Goal: Information Seeking & Learning: Check status

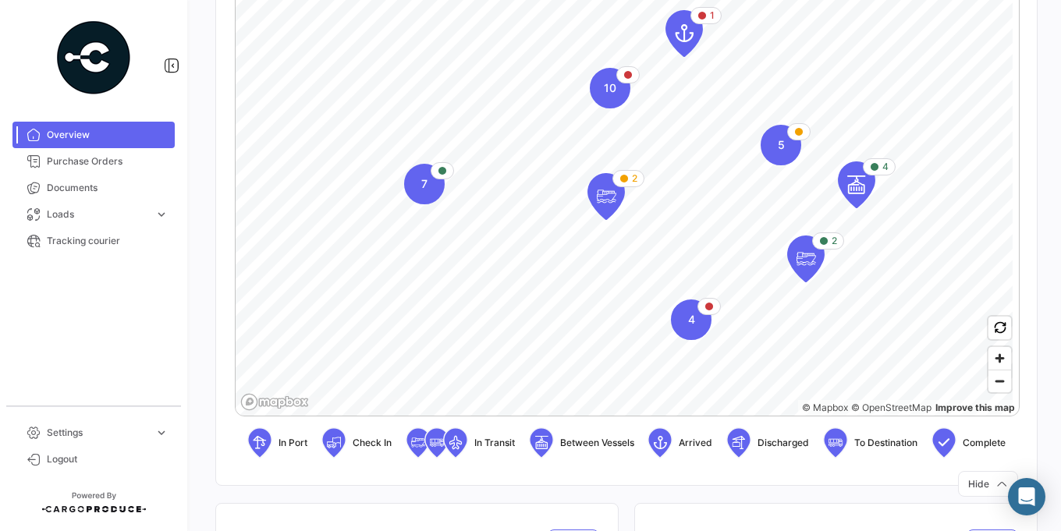
scroll to position [468, 0]
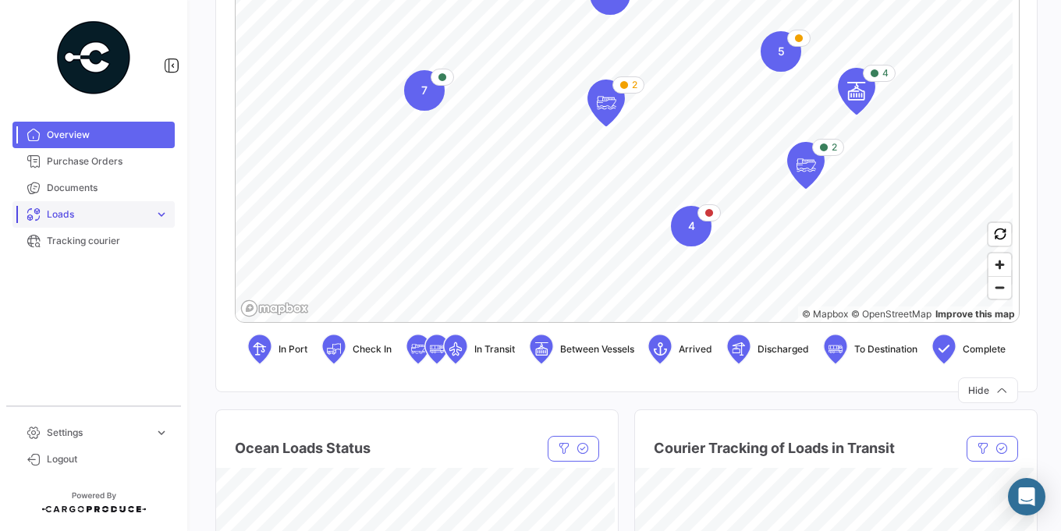
click at [149, 212] on link "Loads expand_more" at bounding box center [93, 214] width 162 height 27
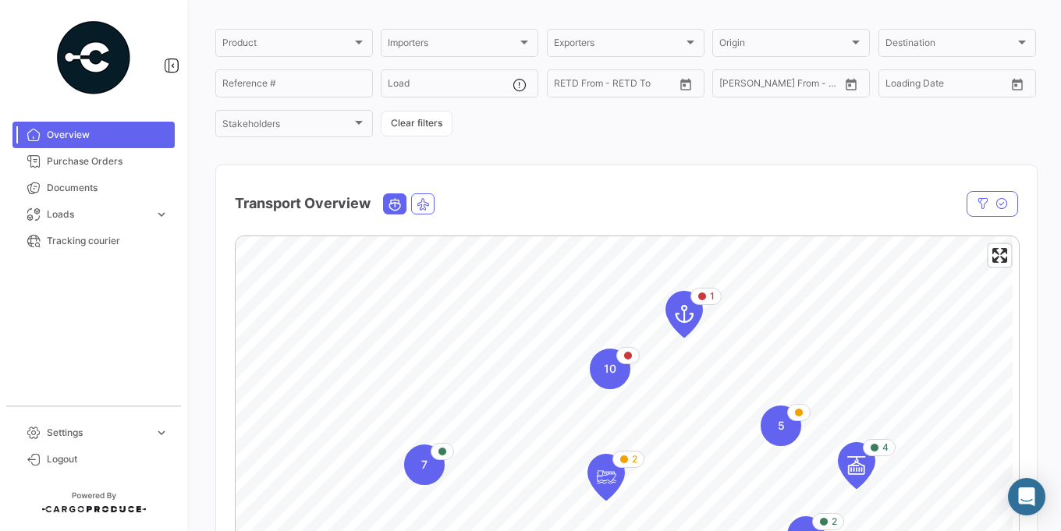
scroll to position [0, 0]
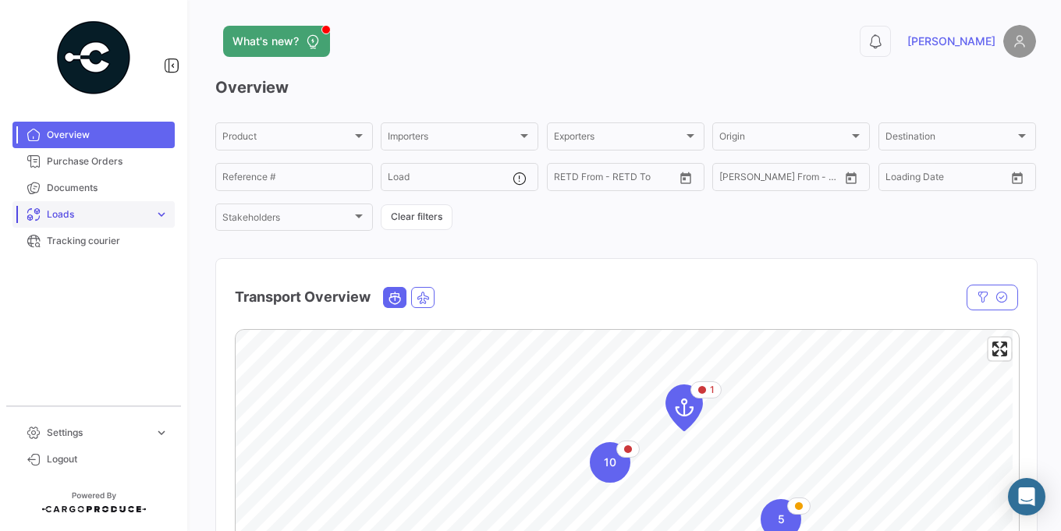
click at [94, 209] on span "Loads" at bounding box center [97, 215] width 101 height 14
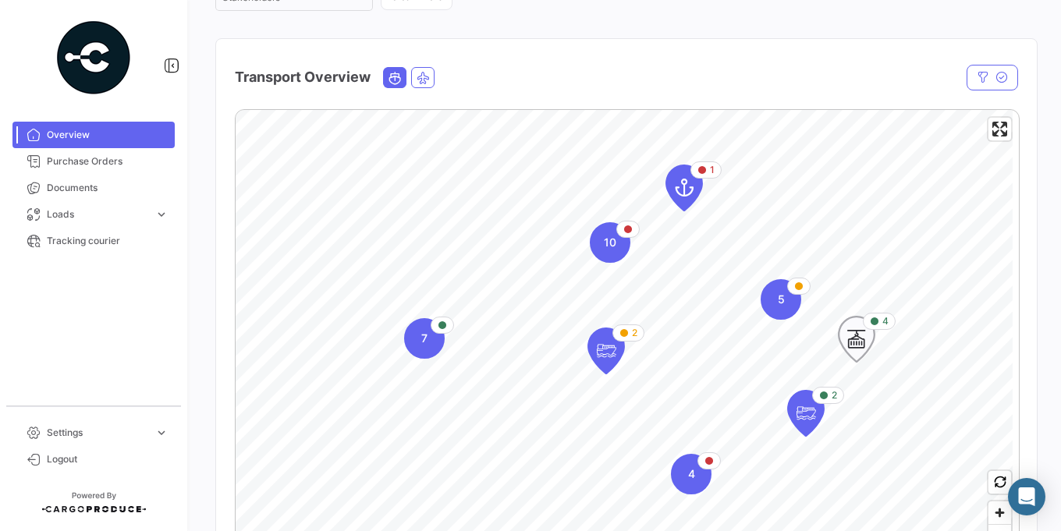
scroll to position [187, 0]
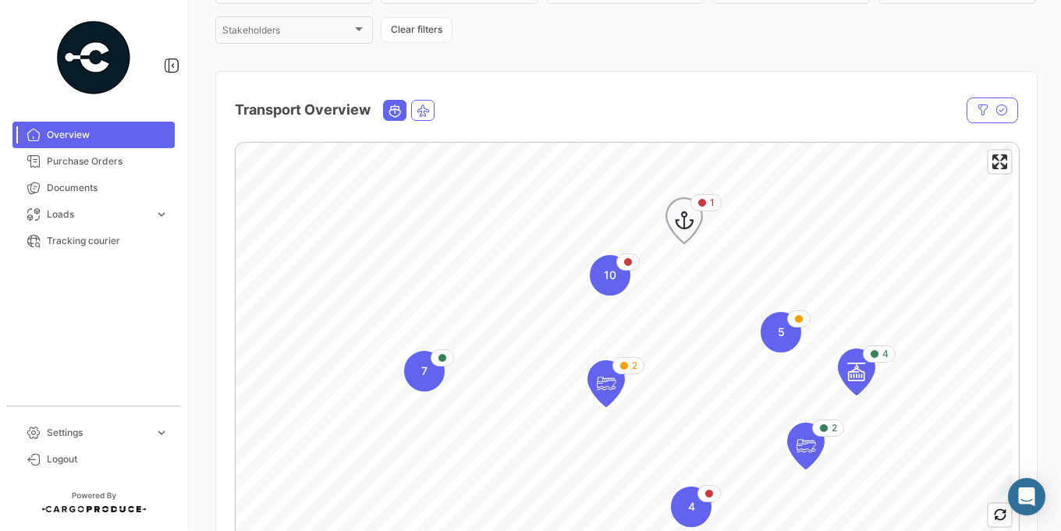
click at [686, 222] on icon "Map marker" at bounding box center [684, 220] width 22 height 33
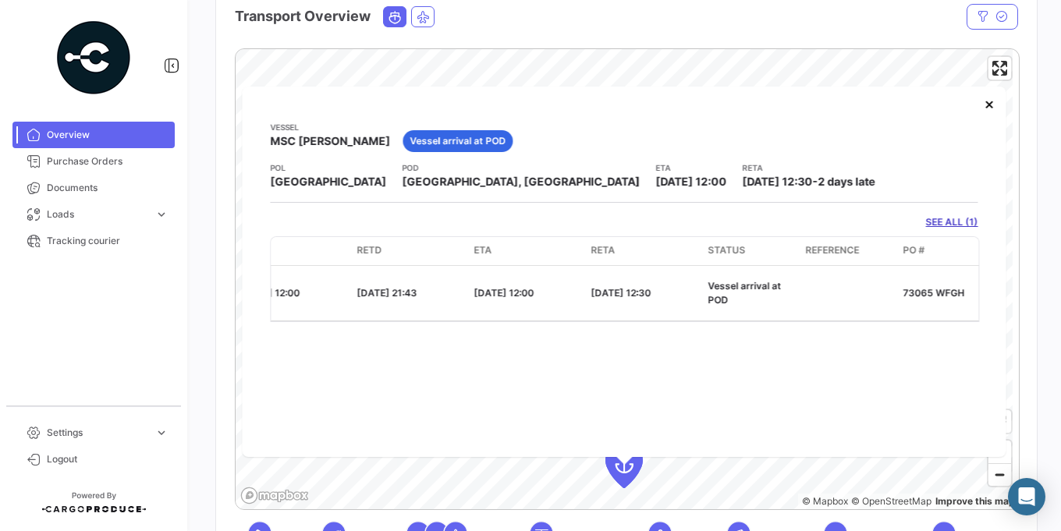
scroll to position [0, 584]
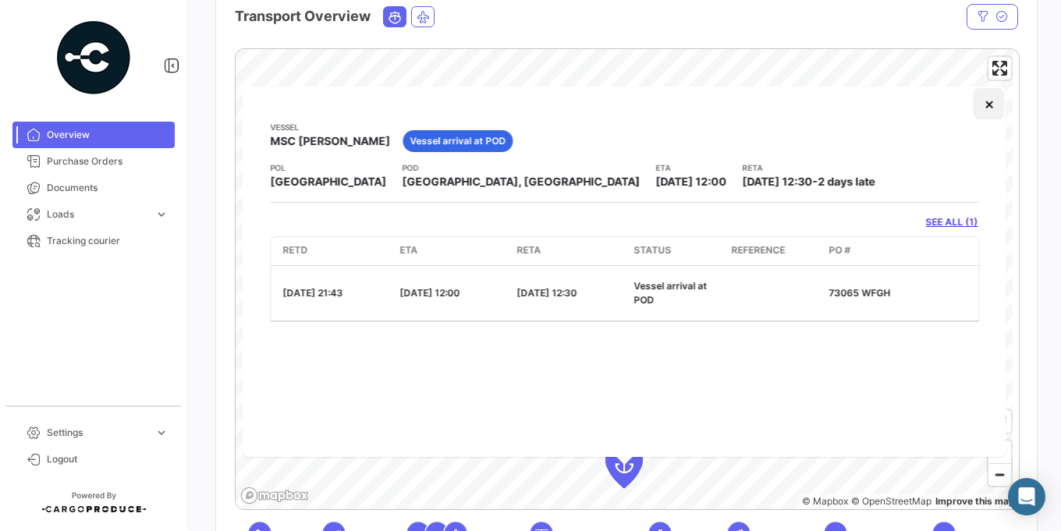
click at [994, 108] on button "×" at bounding box center [989, 103] width 31 height 31
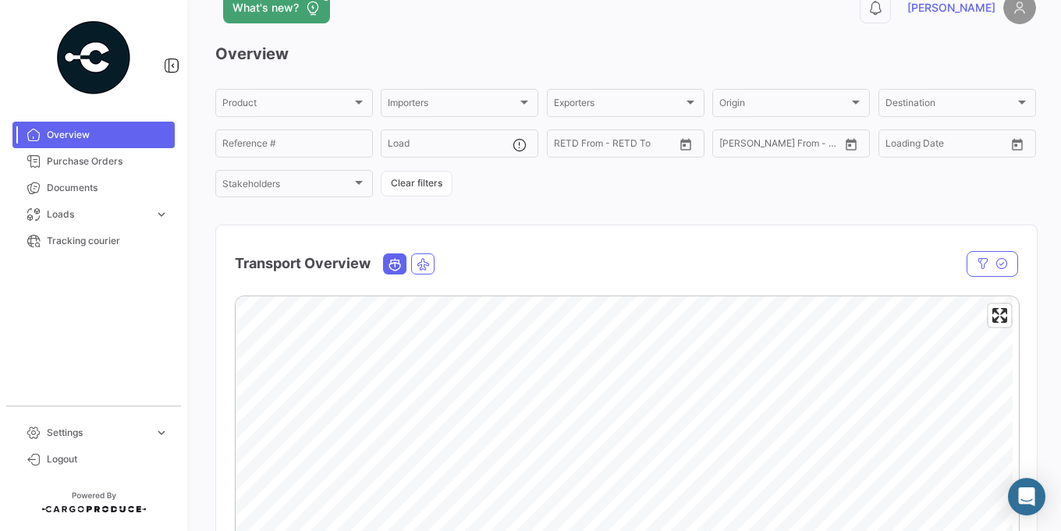
scroll to position [0, 0]
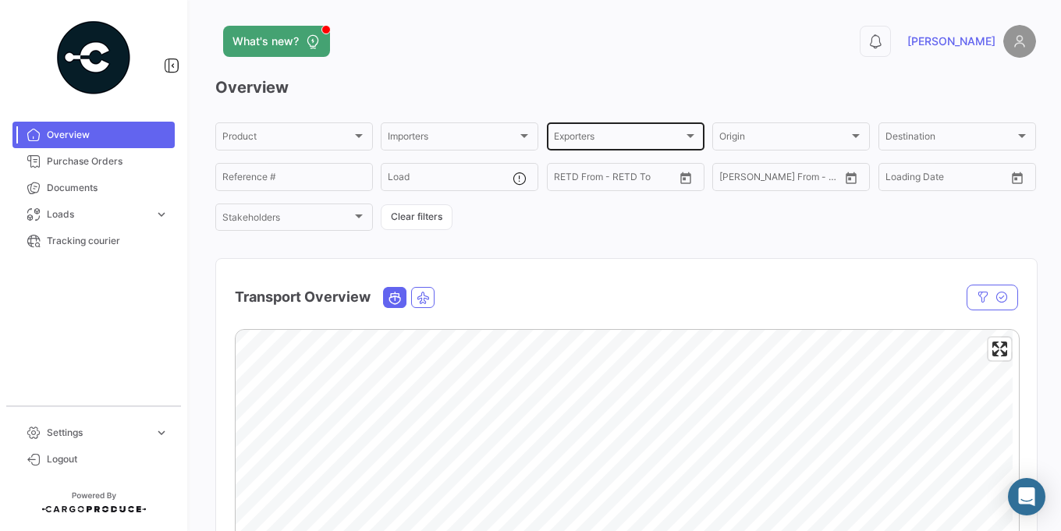
click at [616, 128] on div "Exporters Exporters" at bounding box center [626, 135] width 144 height 30
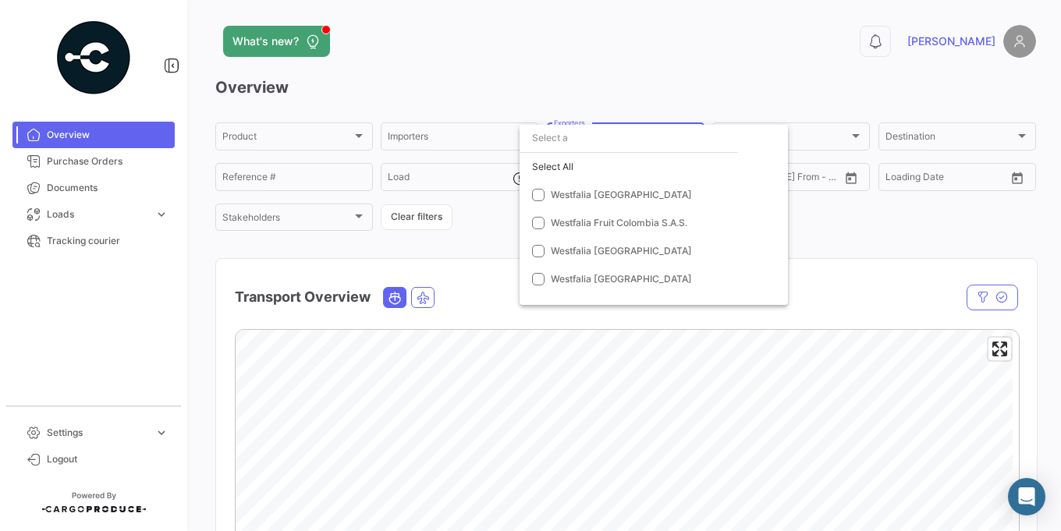
click at [905, 260] on div at bounding box center [530, 265] width 1061 height 531
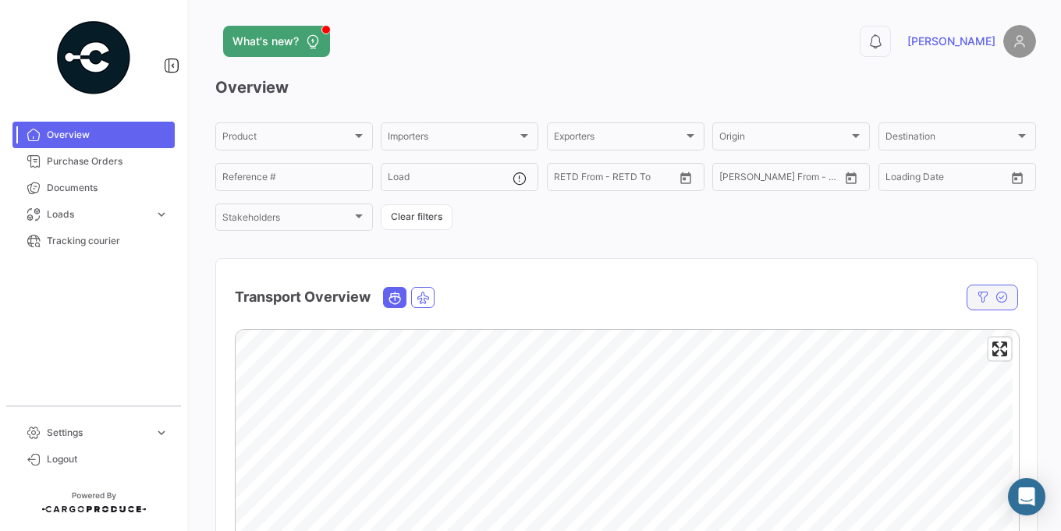
click at [996, 301] on icon "button" at bounding box center [1002, 297] width 12 height 12
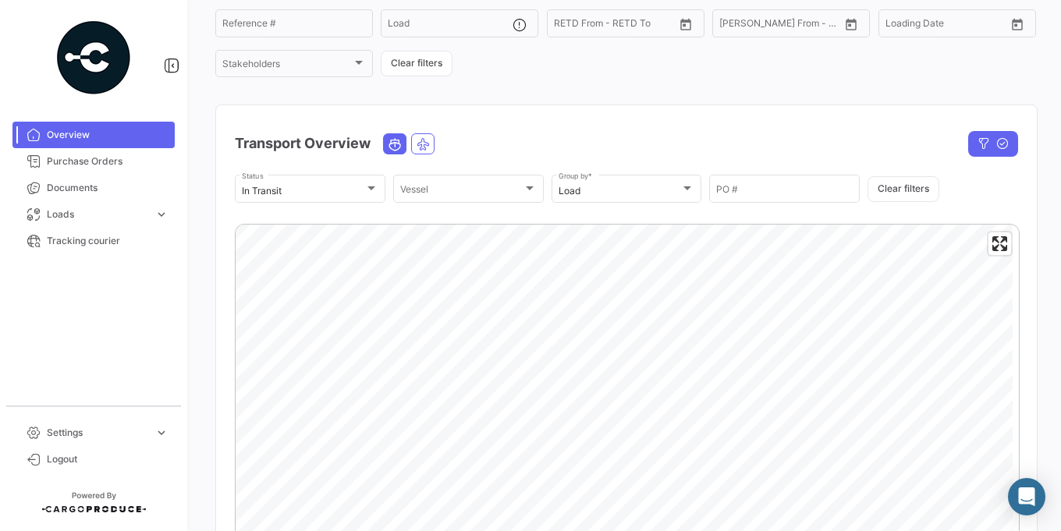
scroll to position [94, 0]
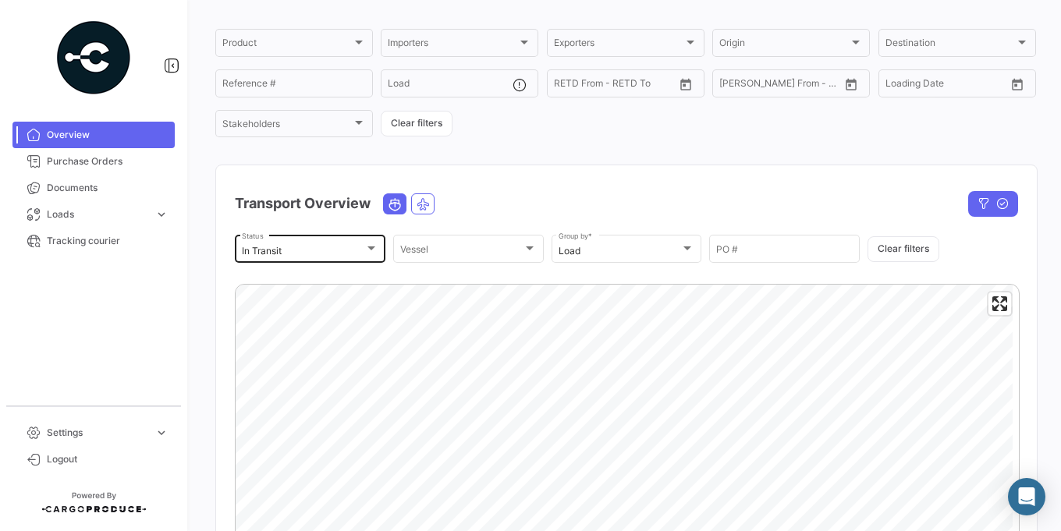
click at [350, 243] on div "In Transit Status" at bounding box center [310, 248] width 137 height 30
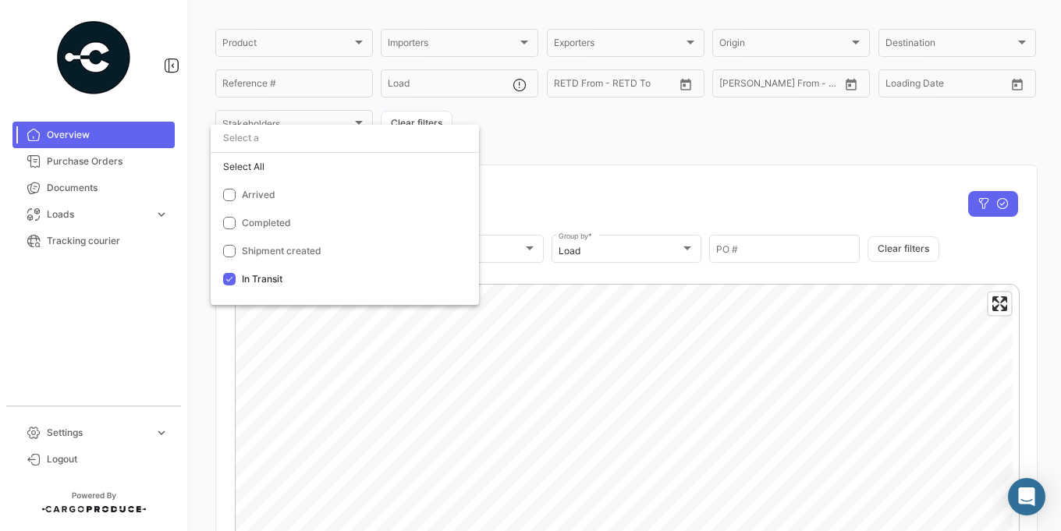
click at [552, 215] on div at bounding box center [530, 265] width 1061 height 531
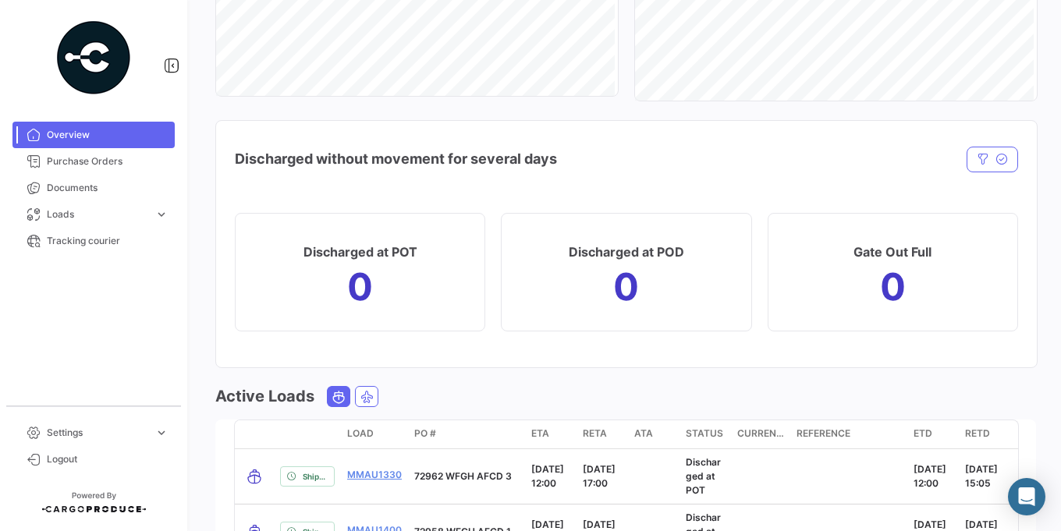
scroll to position [1592, 0]
click at [983, 172] on button "button" at bounding box center [993, 159] width 52 height 26
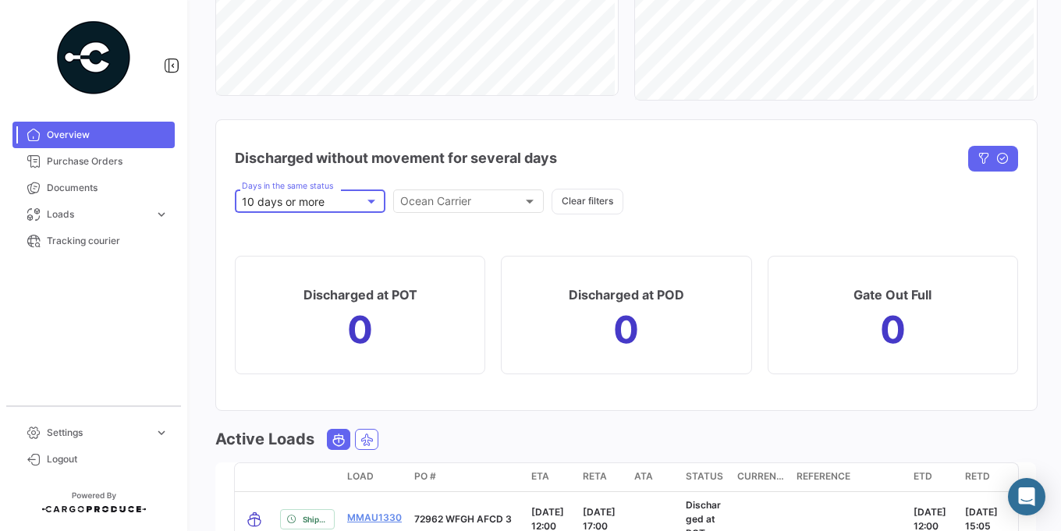
click at [293, 208] on mat-select-trigger "10 days or more" at bounding box center [283, 201] width 83 height 13
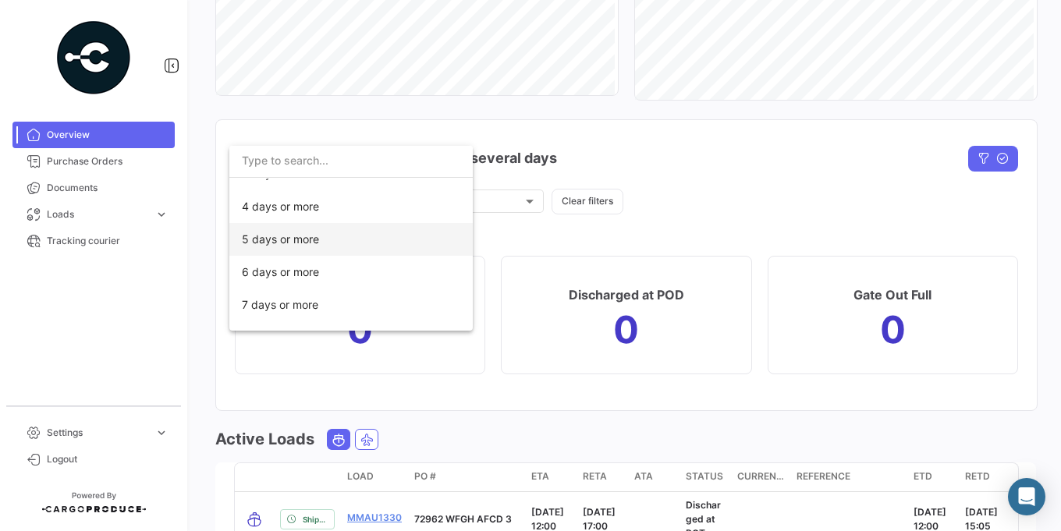
scroll to position [0, 0]
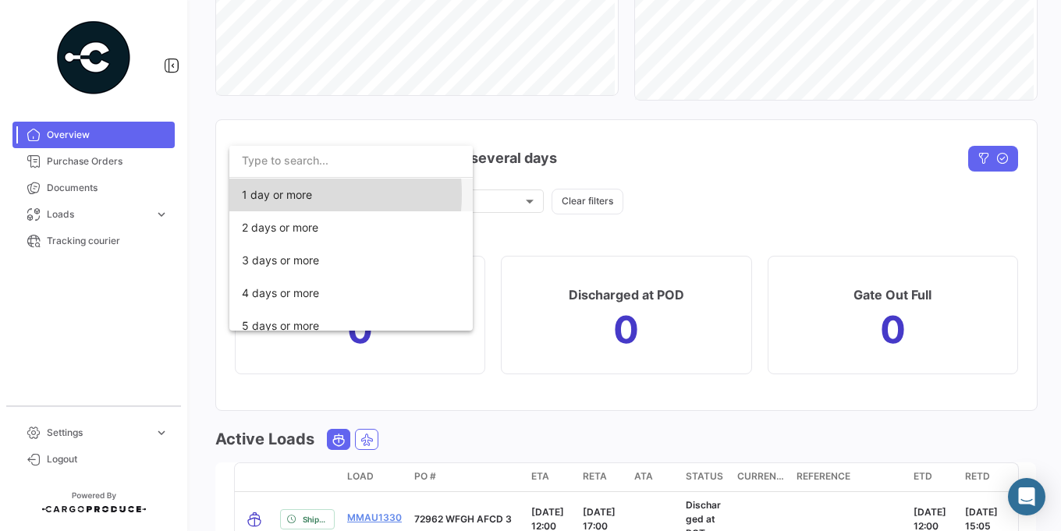
click at [275, 194] on span "1 day or more" at bounding box center [277, 194] width 70 height 13
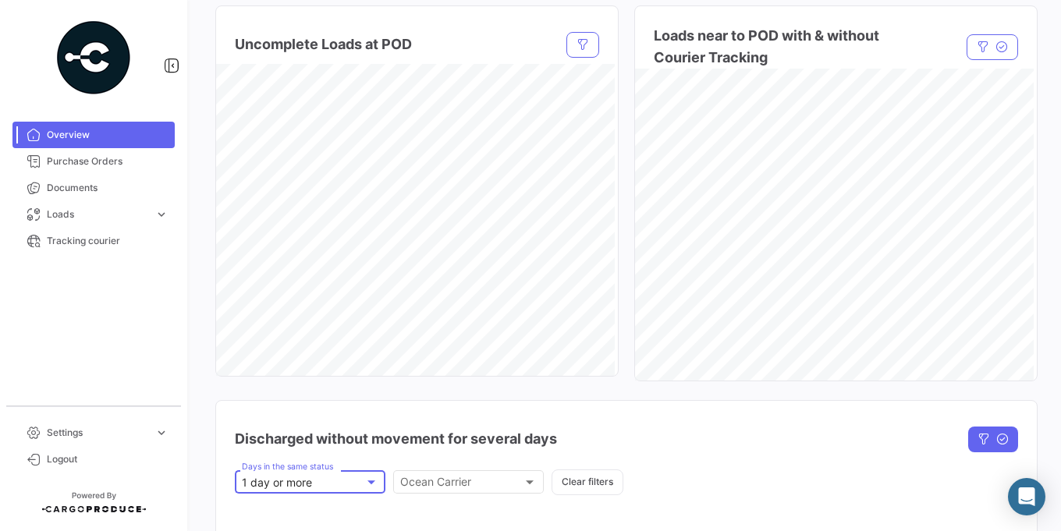
scroll to position [1592, 0]
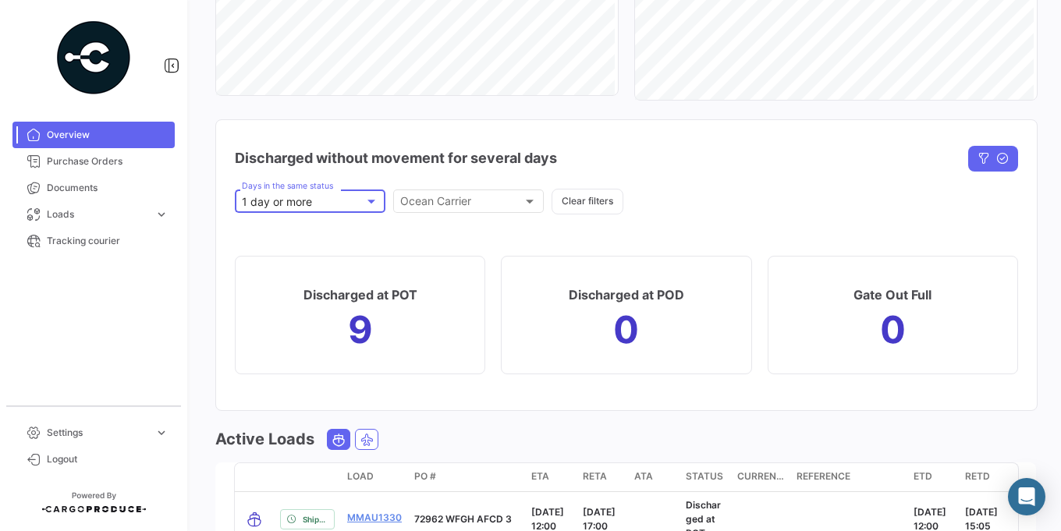
click at [350, 343] on h1 "9" at bounding box center [360, 330] width 25 height 25
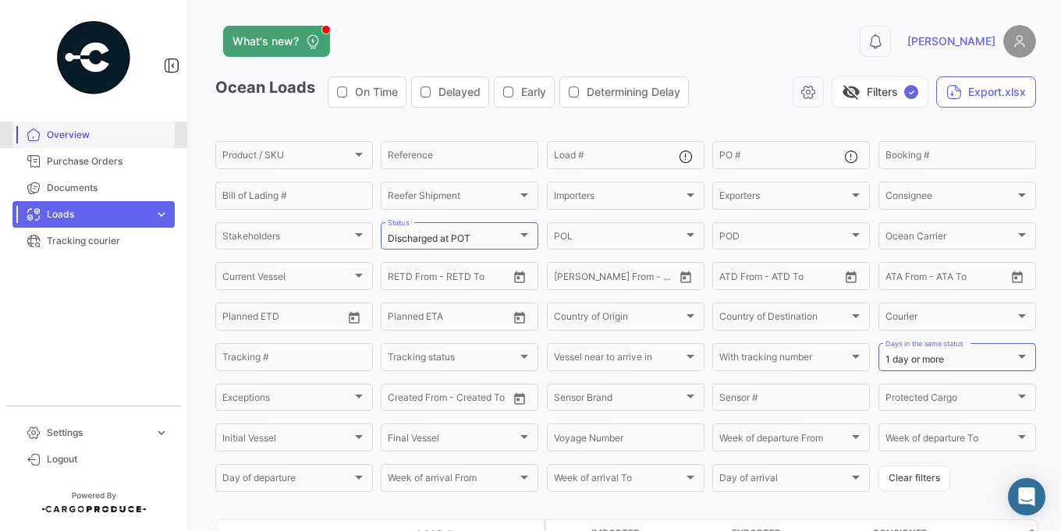
click at [73, 128] on span "Overview" at bounding box center [108, 135] width 122 height 14
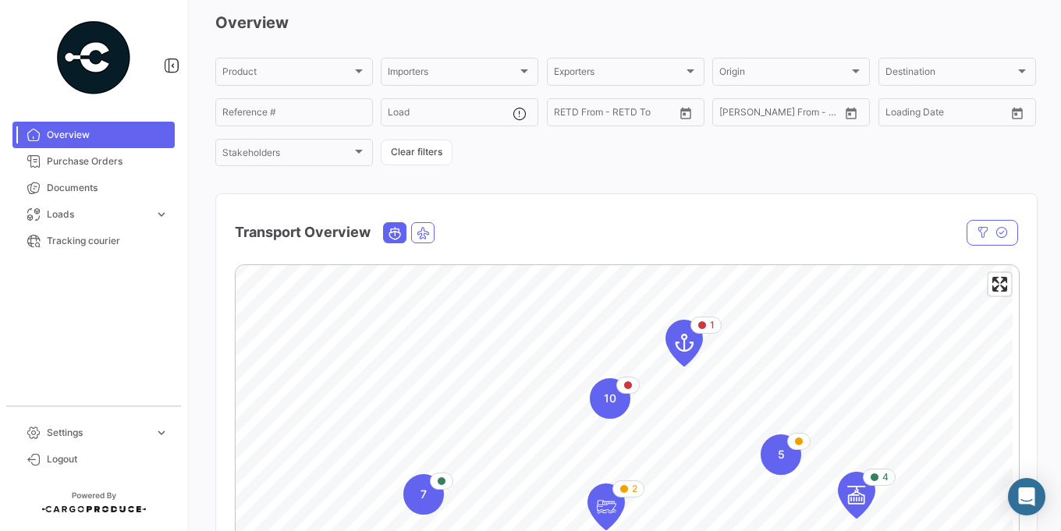
scroll to position [187, 0]
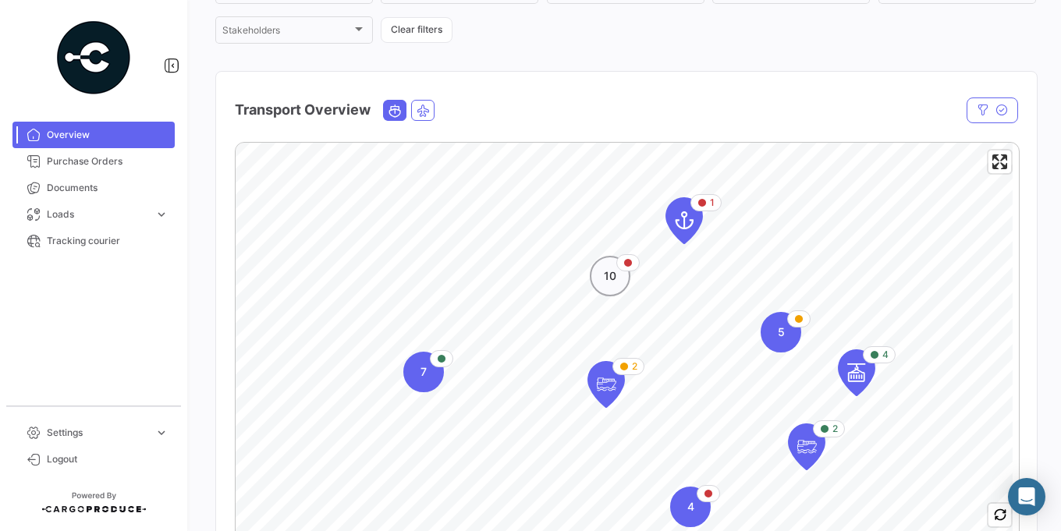
click at [617, 282] on div "10" at bounding box center [610, 276] width 41 height 41
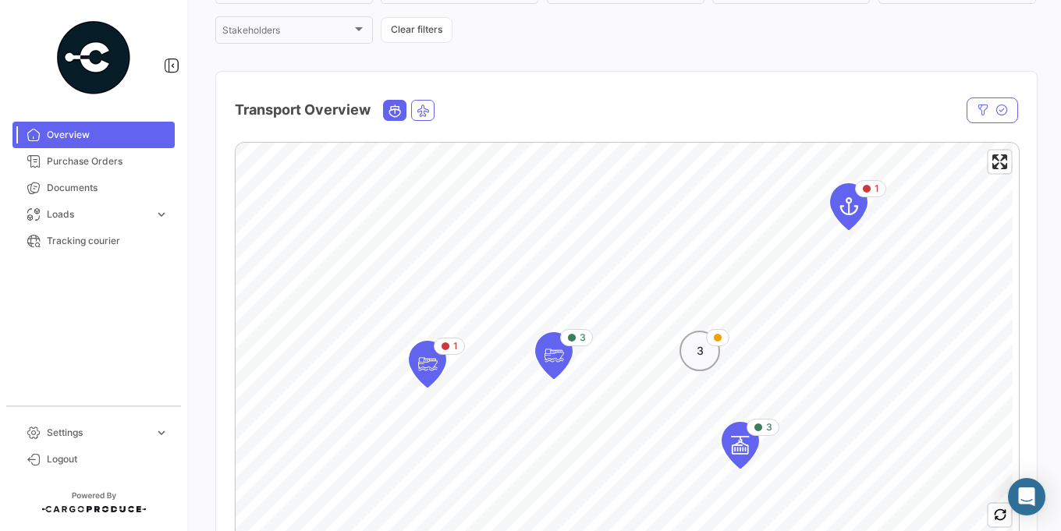
click at [700, 357] on span "3" at bounding box center [700, 351] width 7 height 16
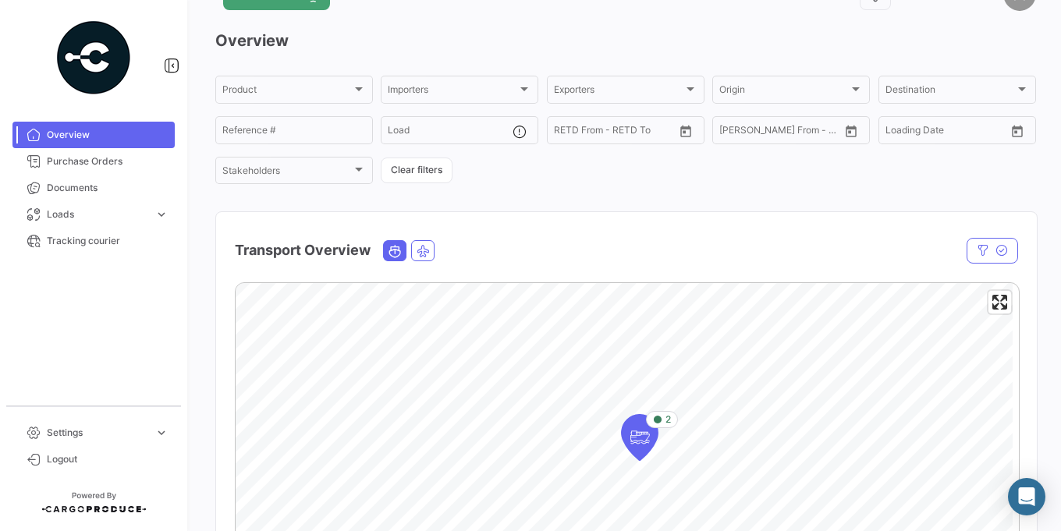
scroll to position [0, 0]
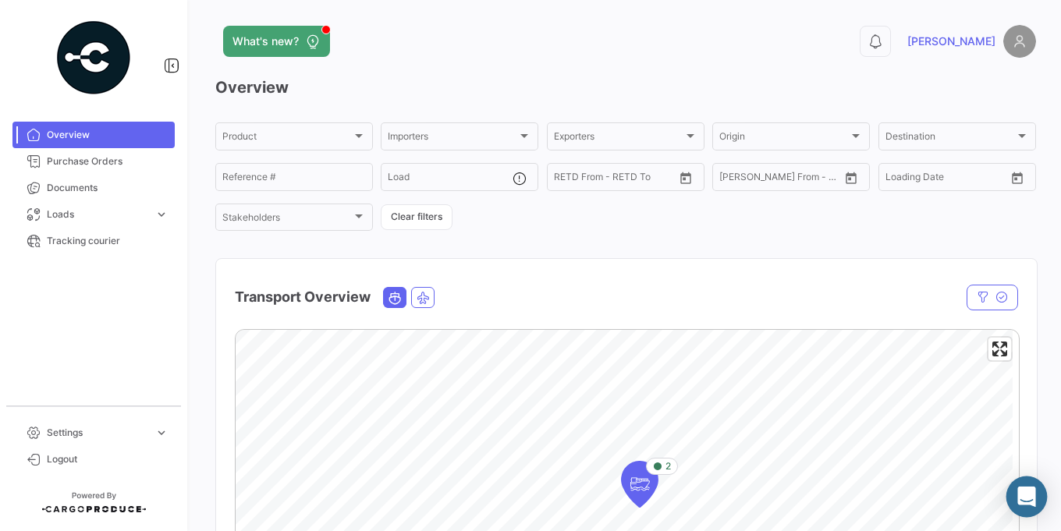
click at [1024, 505] on icon "Abrir Intercom Messenger" at bounding box center [1027, 497] width 20 height 20
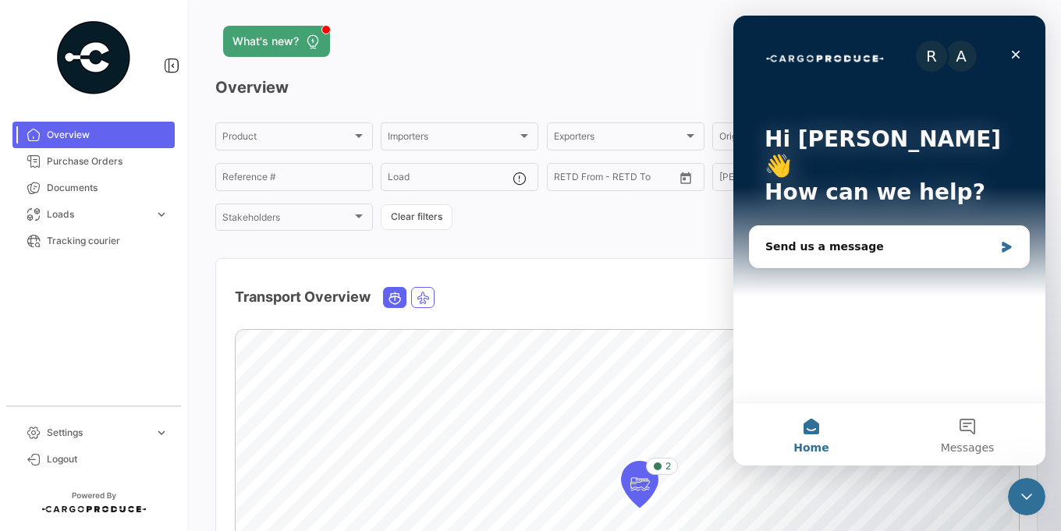
click at [1022, 500] on icon "Close Intercom Messenger" at bounding box center [1027, 497] width 19 height 19
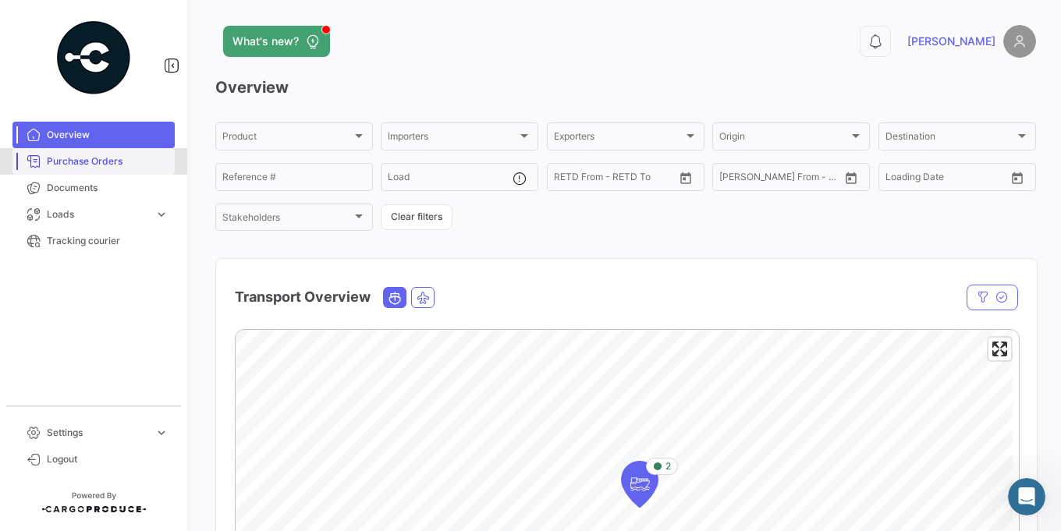
click at [86, 164] on span "Purchase Orders" at bounding box center [108, 162] width 122 height 14
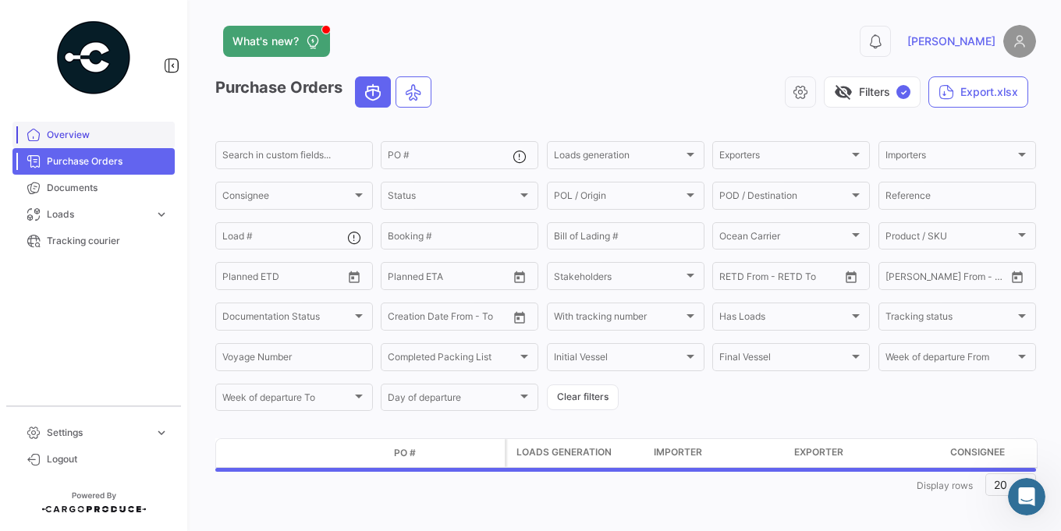
click at [91, 138] on span "Overview" at bounding box center [108, 135] width 122 height 14
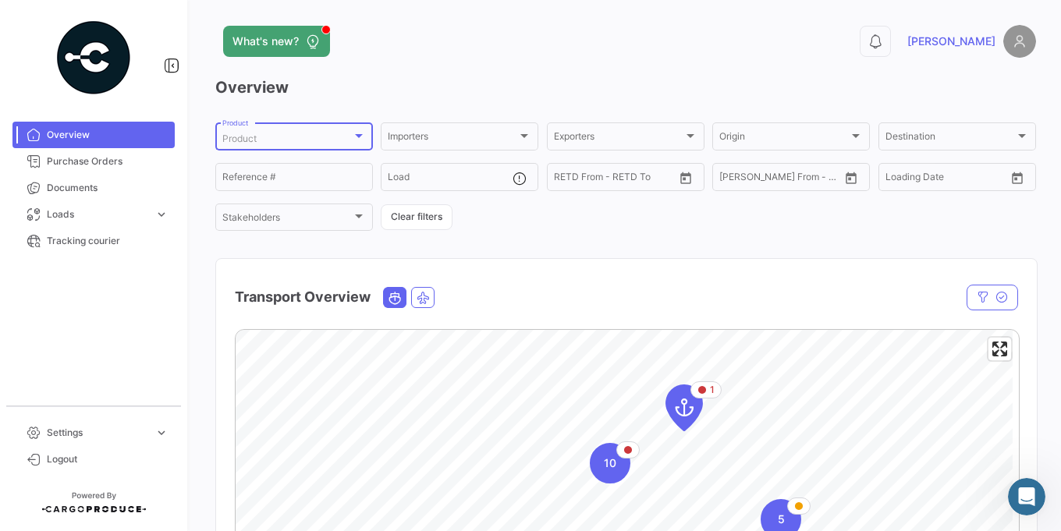
click at [251, 135] on span "Product" at bounding box center [239, 139] width 34 height 12
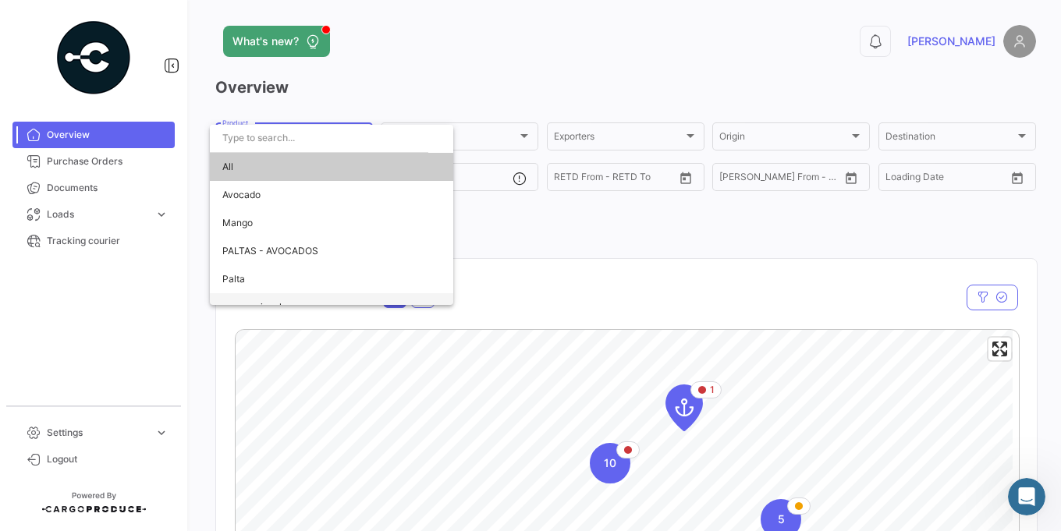
scroll to position [16, 0]
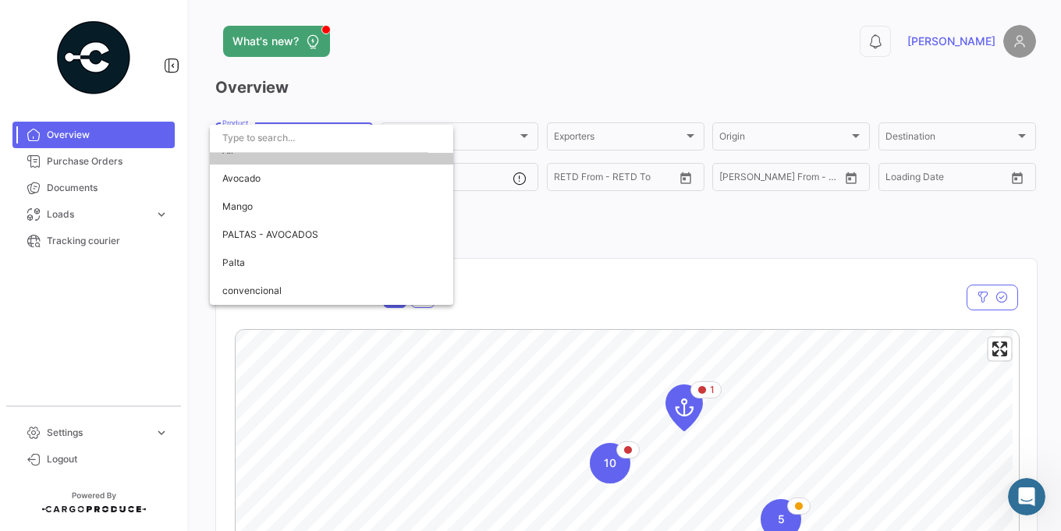
click at [418, 104] on div at bounding box center [530, 265] width 1061 height 531
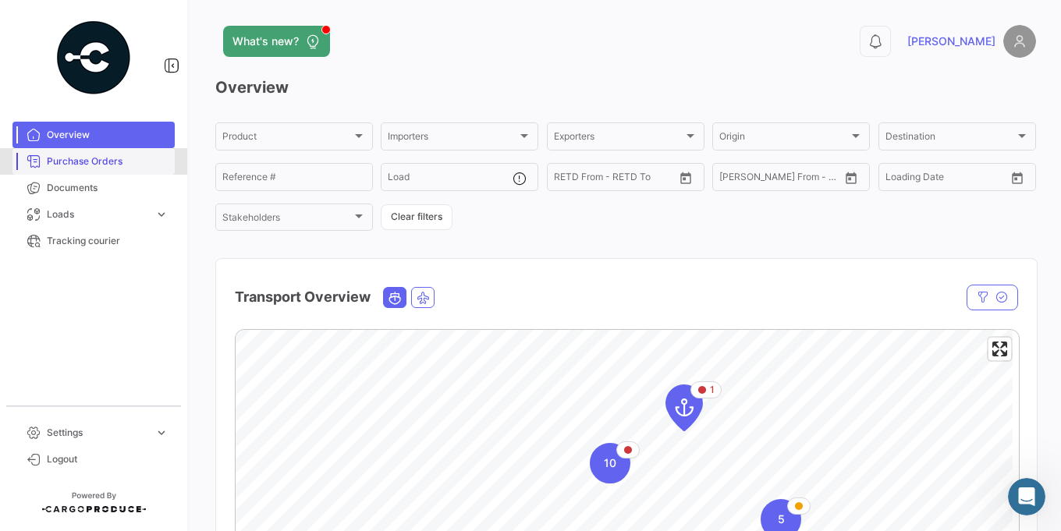
click at [134, 155] on span "Purchase Orders" at bounding box center [108, 162] width 122 height 14
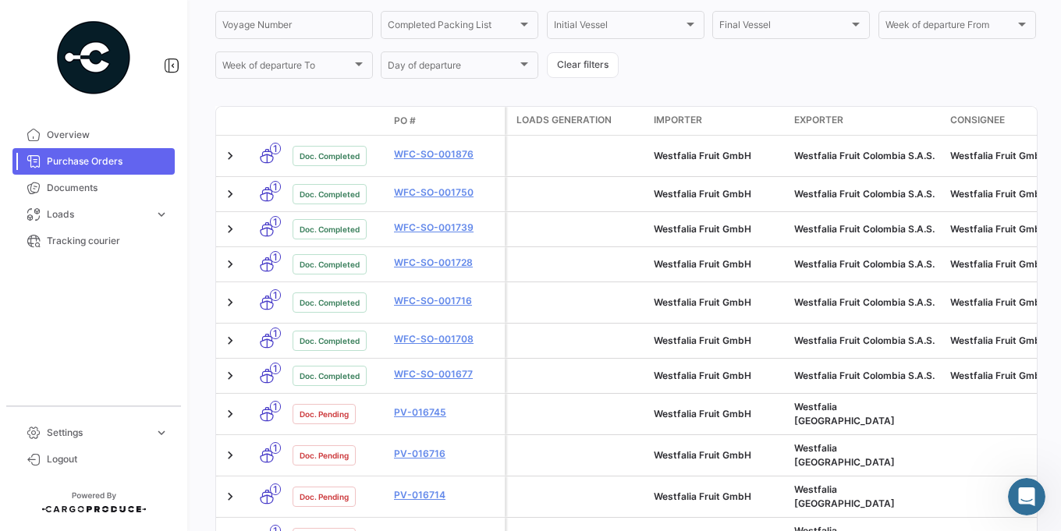
scroll to position [375, 0]
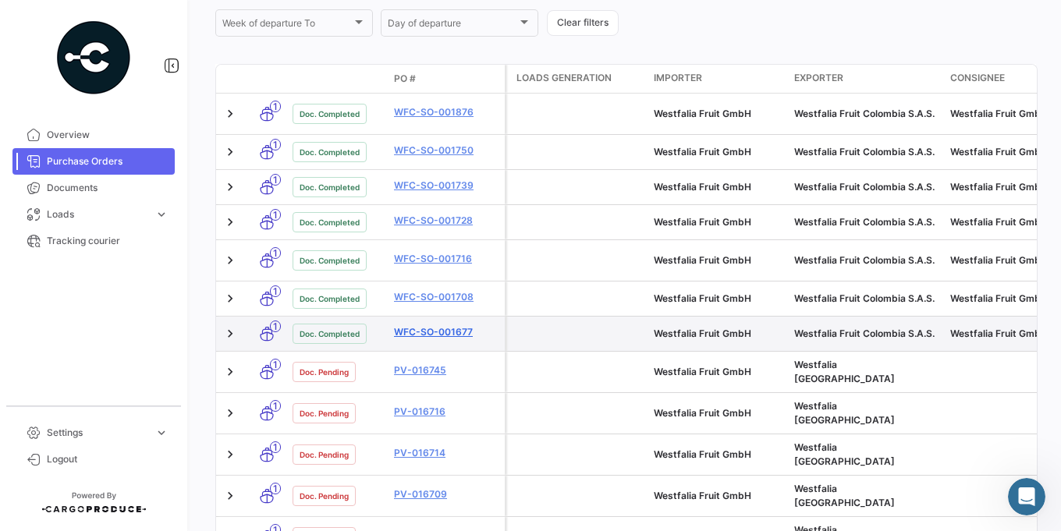
drag, startPoint x: 391, startPoint y: 324, endPoint x: 488, endPoint y: 319, distance: 97.7
click at [488, 319] on datatable-body-cell "WFC-SO-001677" at bounding box center [446, 334] width 117 height 34
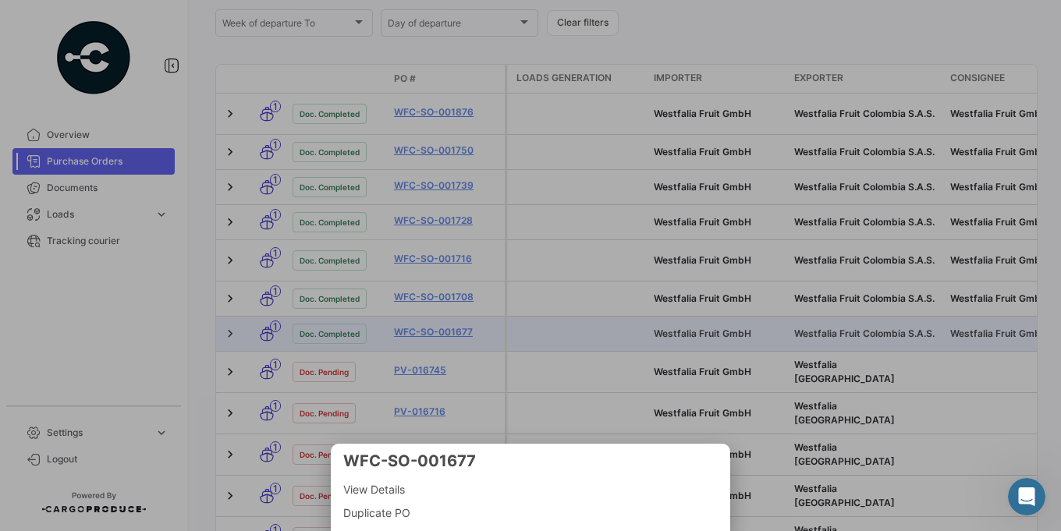
click at [867, 386] on div at bounding box center [530, 265] width 1061 height 531
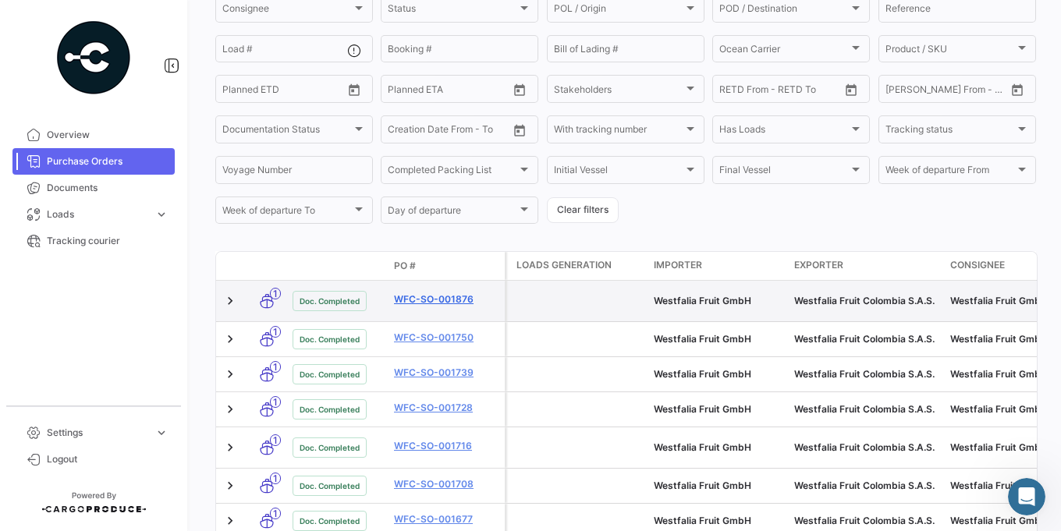
scroll to position [94, 0]
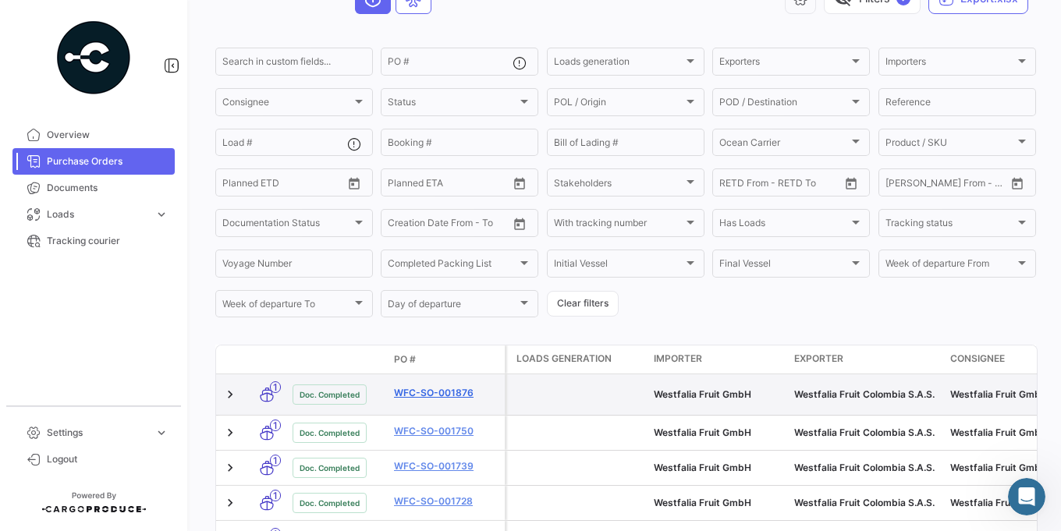
click at [417, 386] on link "WFC-SO-001876" at bounding box center [446, 393] width 105 height 14
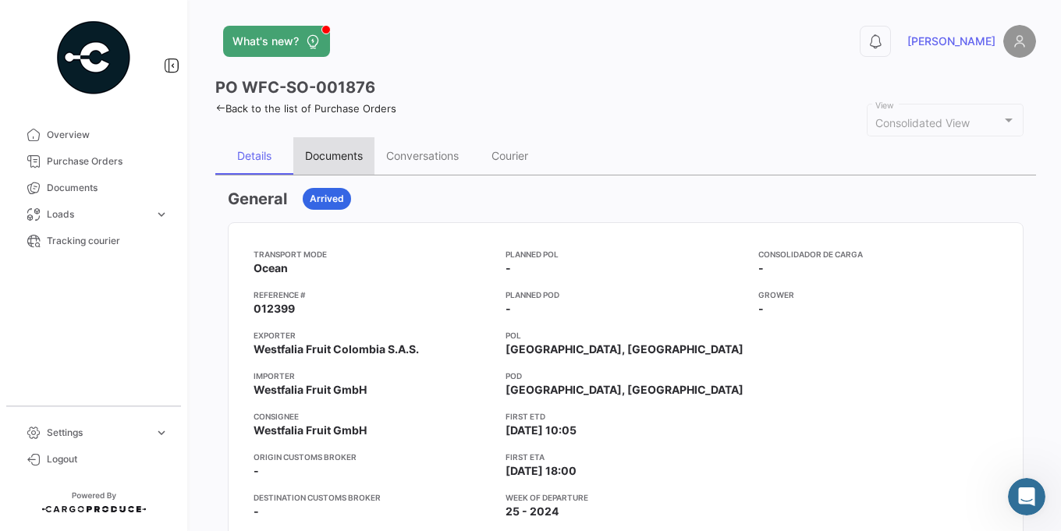
click at [334, 162] on div "Documents" at bounding box center [333, 155] width 81 height 37
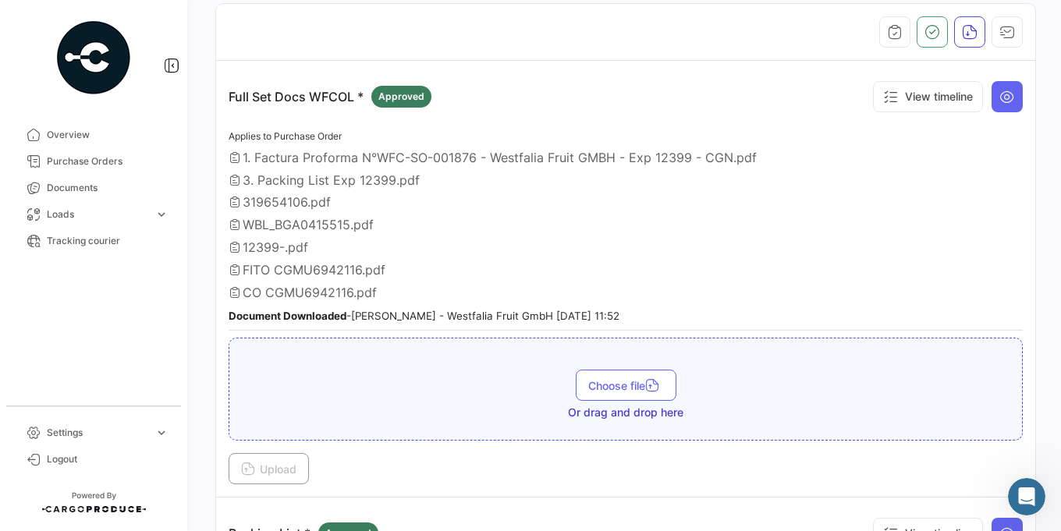
scroll to position [197, 0]
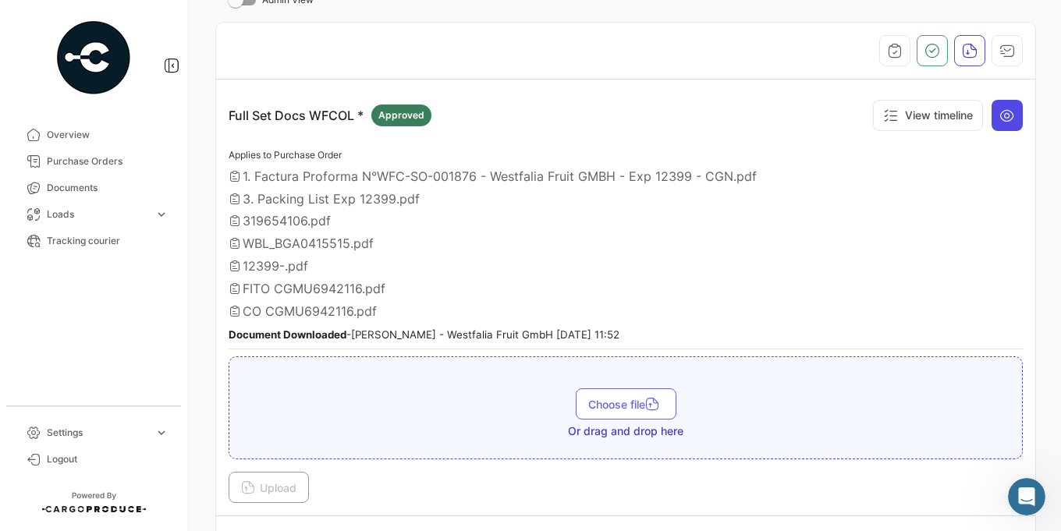
click at [1000, 117] on icon at bounding box center [1008, 116] width 16 height 16
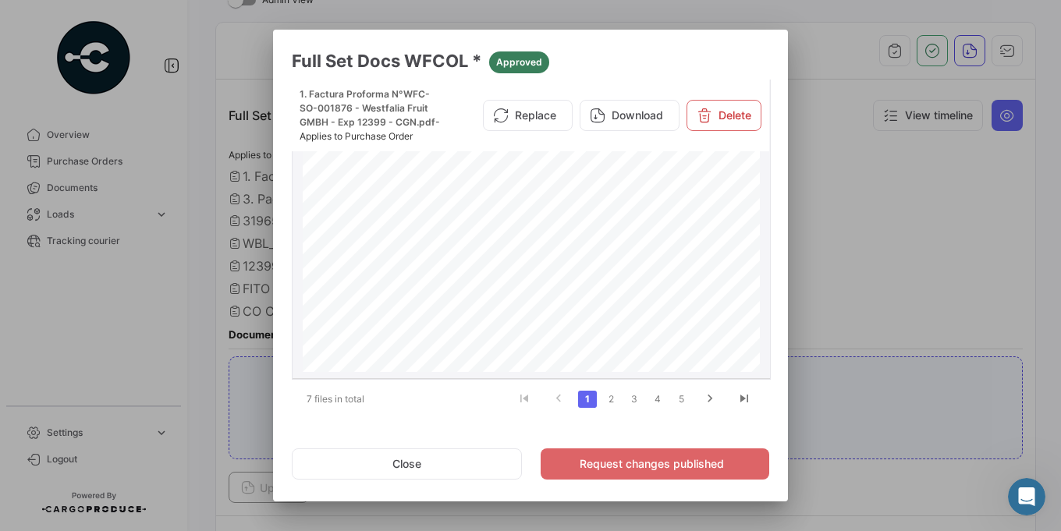
scroll to position [0, 0]
click at [609, 396] on link "2" at bounding box center [611, 399] width 19 height 17
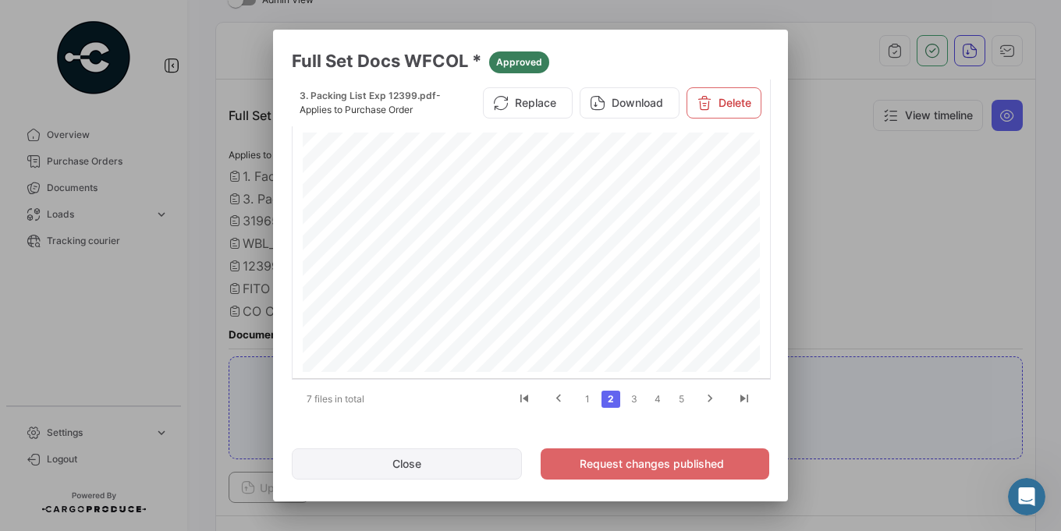
click at [500, 461] on button "Close" at bounding box center [407, 464] width 230 height 31
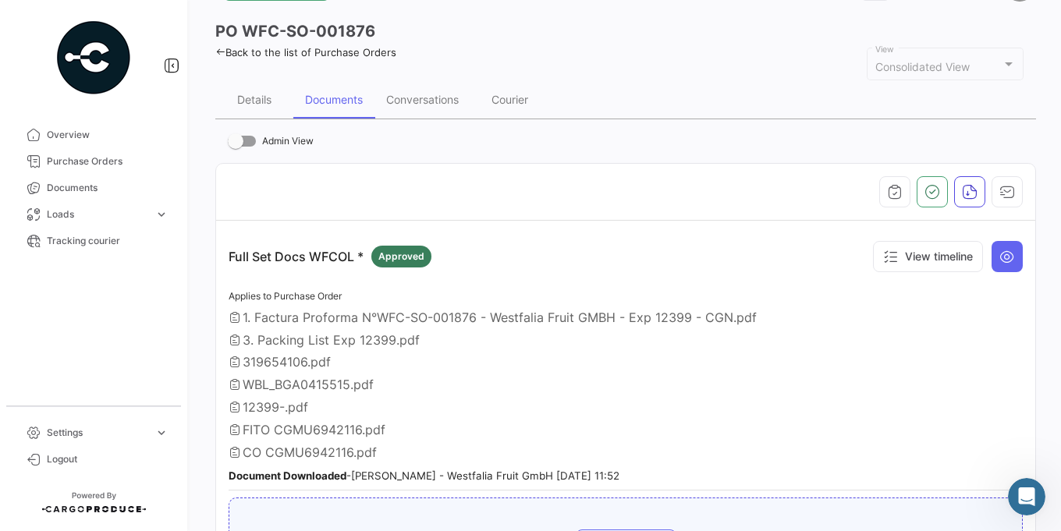
scroll to position [10, 0]
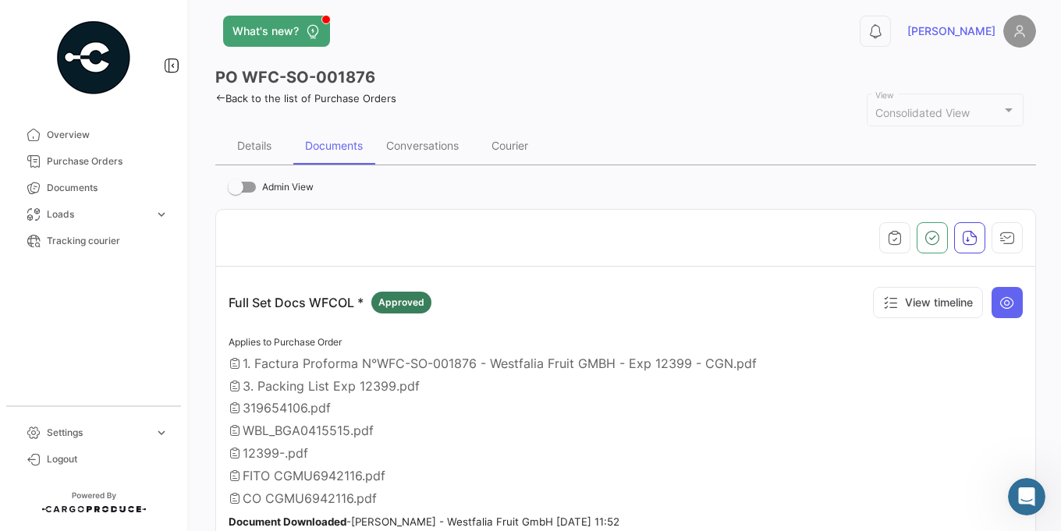
click at [228, 98] on link "Back to the list of Purchase Orders" at bounding box center [305, 98] width 181 height 12
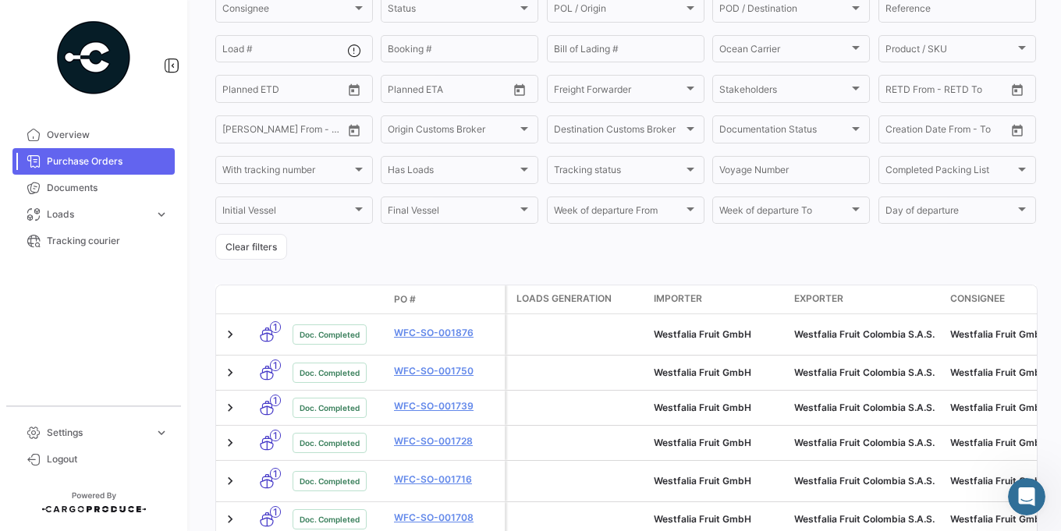
scroll to position [281, 0]
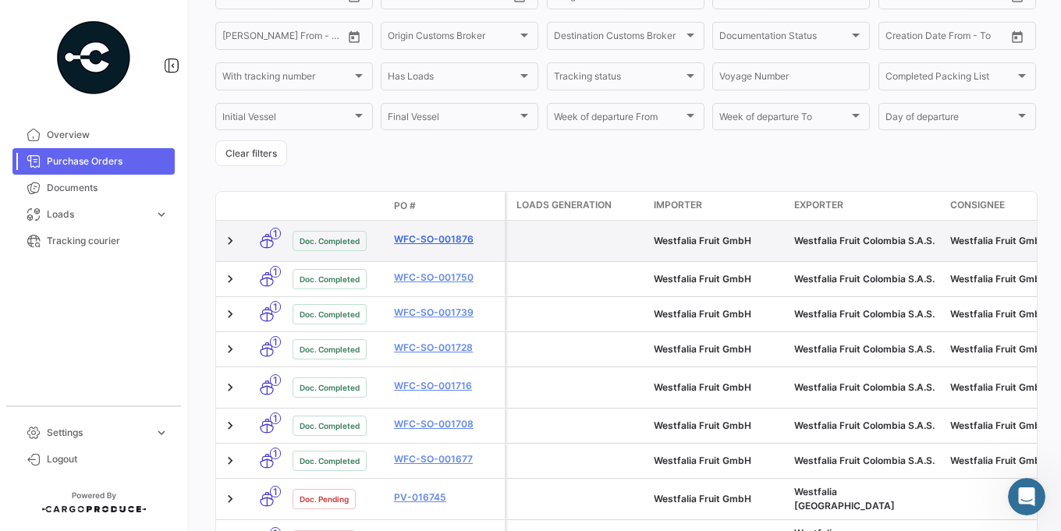
click at [420, 240] on link "WFC-SO-001876" at bounding box center [446, 240] width 105 height 14
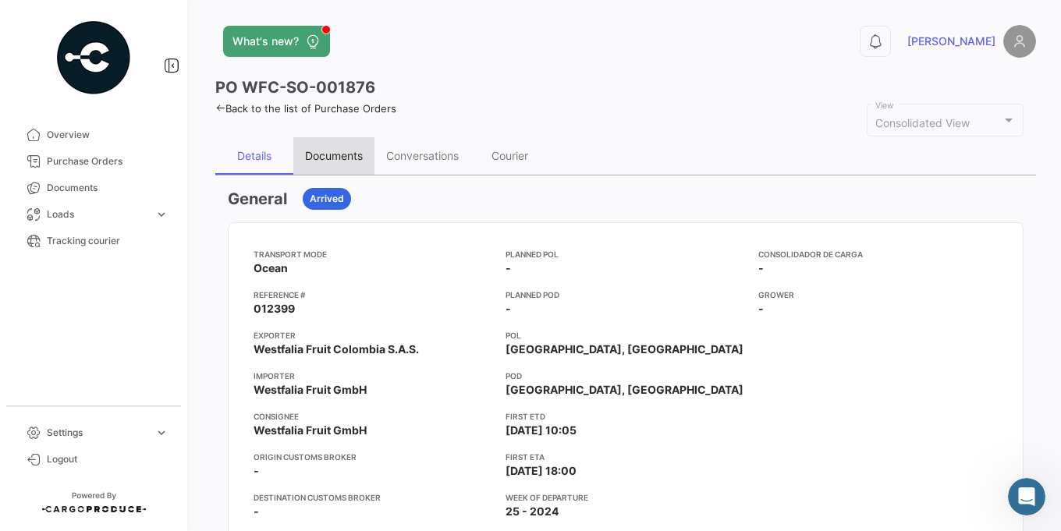
click at [321, 164] on div "Documents" at bounding box center [333, 155] width 81 height 37
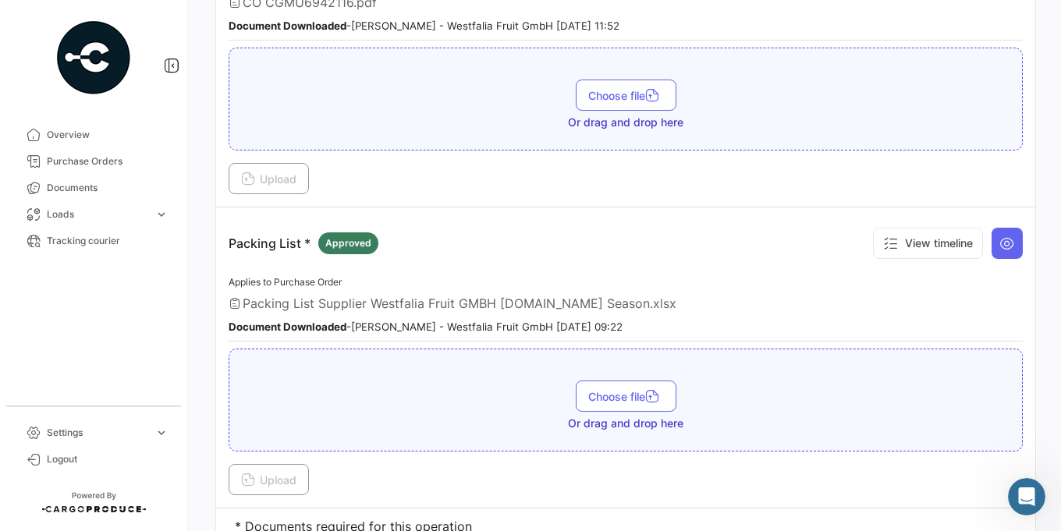
scroll to position [562, 0]
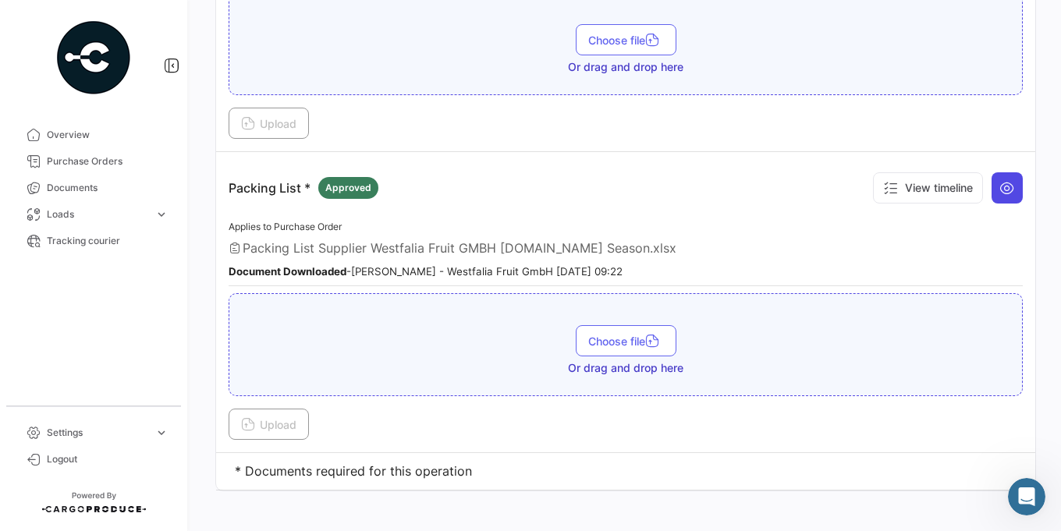
click at [993, 197] on button at bounding box center [1007, 187] width 31 height 31
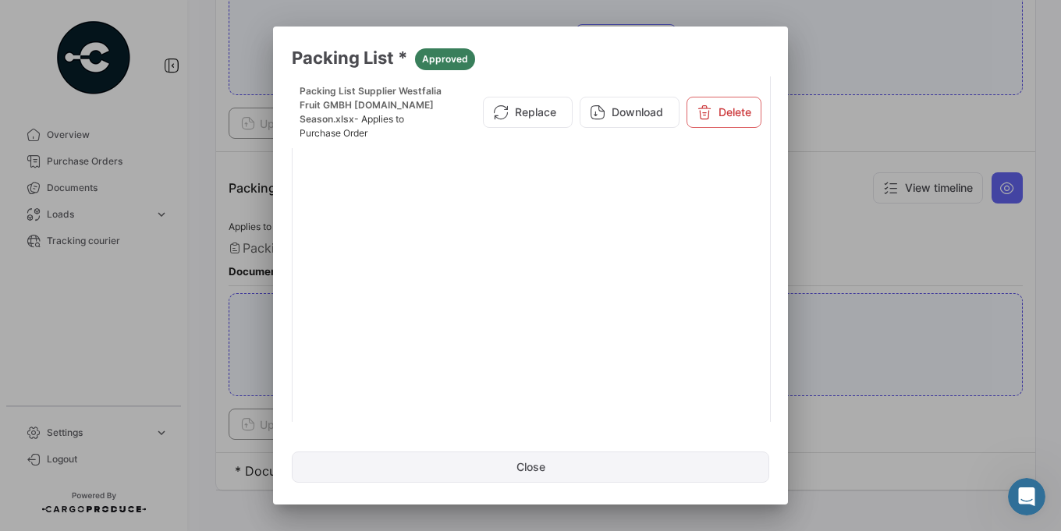
click at [498, 474] on button "Close" at bounding box center [531, 467] width 478 height 31
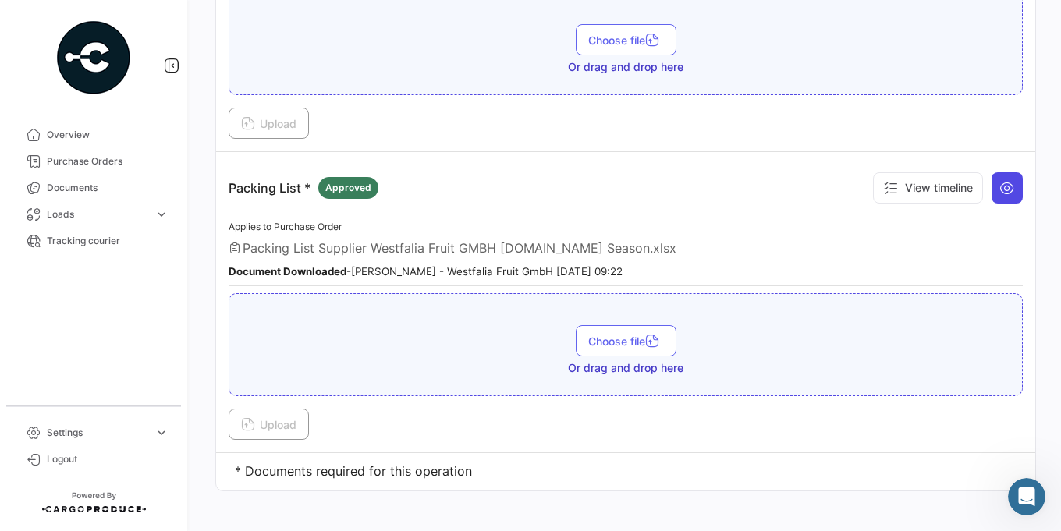
click at [1000, 197] on button at bounding box center [1007, 187] width 31 height 31
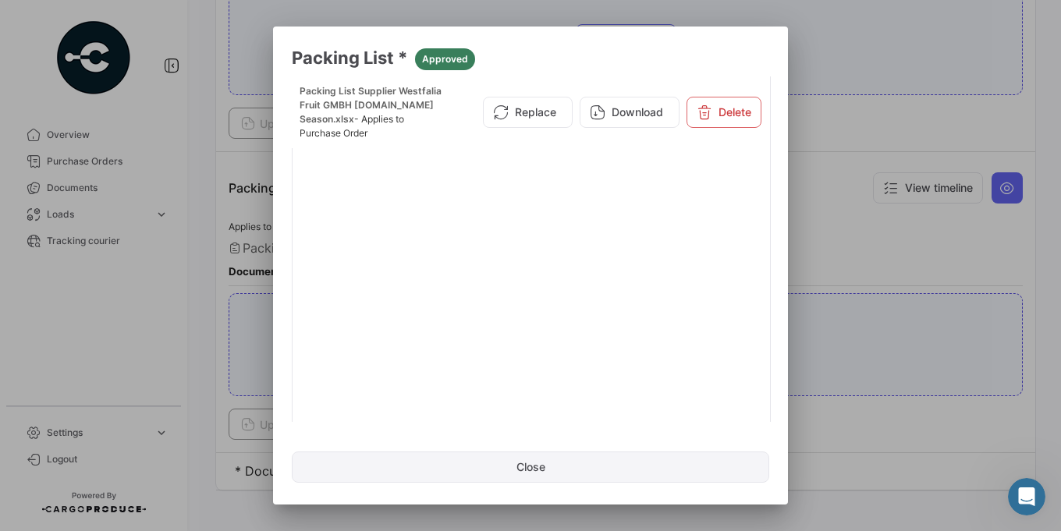
click at [424, 472] on button "Close" at bounding box center [531, 467] width 478 height 31
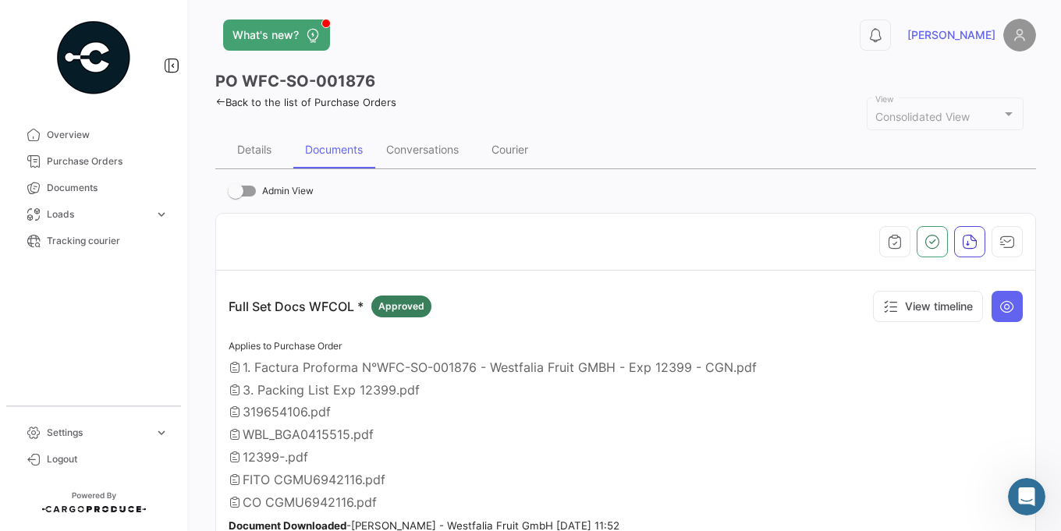
scroll to position [0, 0]
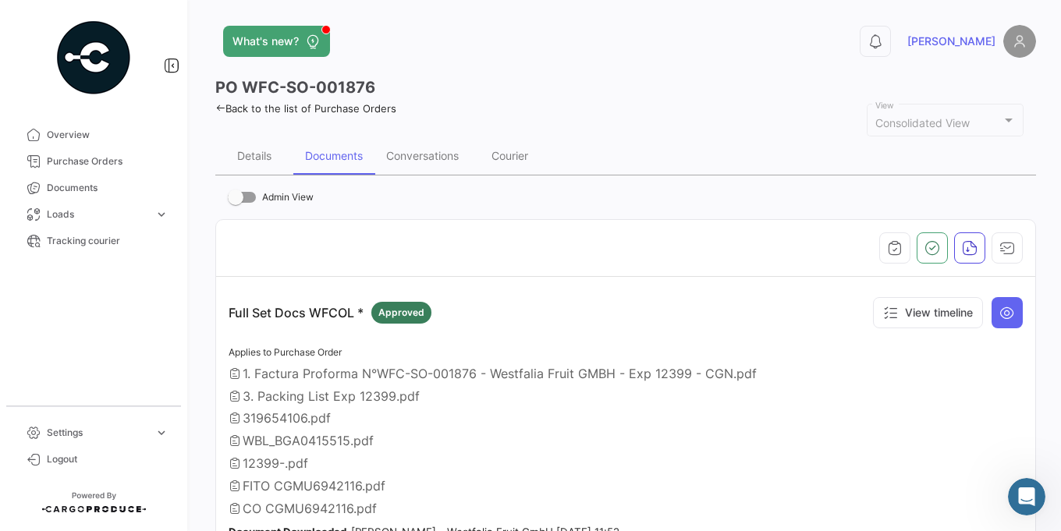
click at [226, 112] on link "Back to the list of Purchase Orders" at bounding box center [305, 108] width 181 height 12
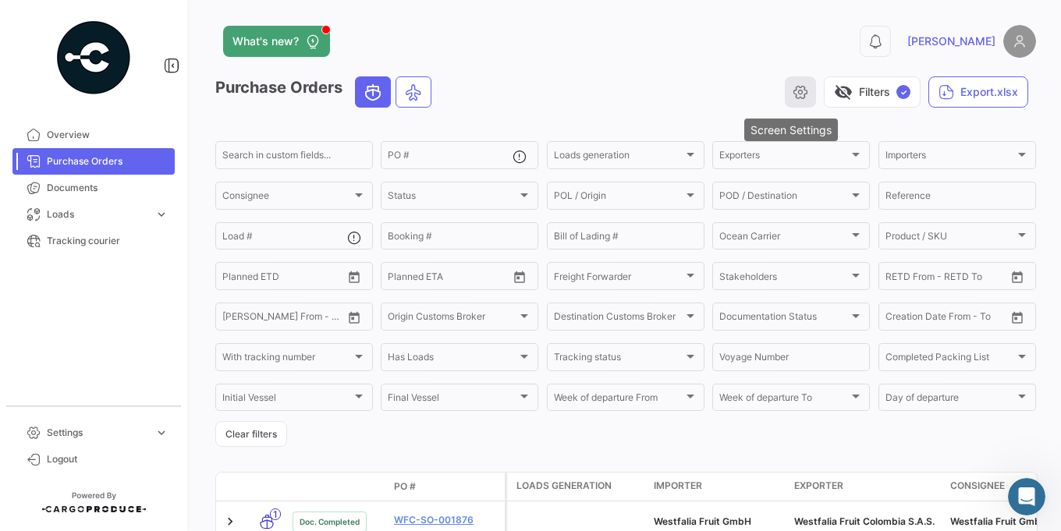
click at [785, 91] on button "button" at bounding box center [800, 91] width 31 height 31
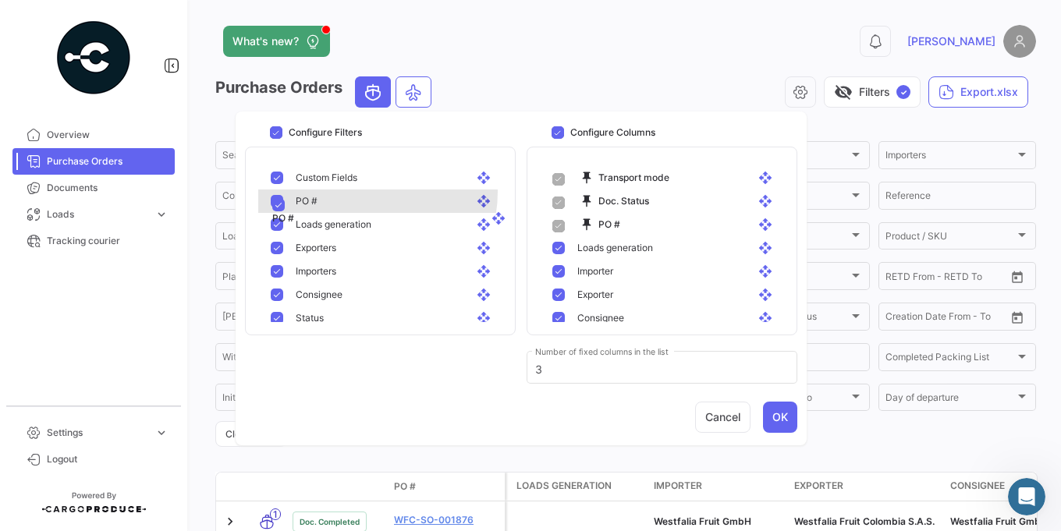
drag, startPoint x: 360, startPoint y: 192, endPoint x: 374, endPoint y: 198, distance: 15.4
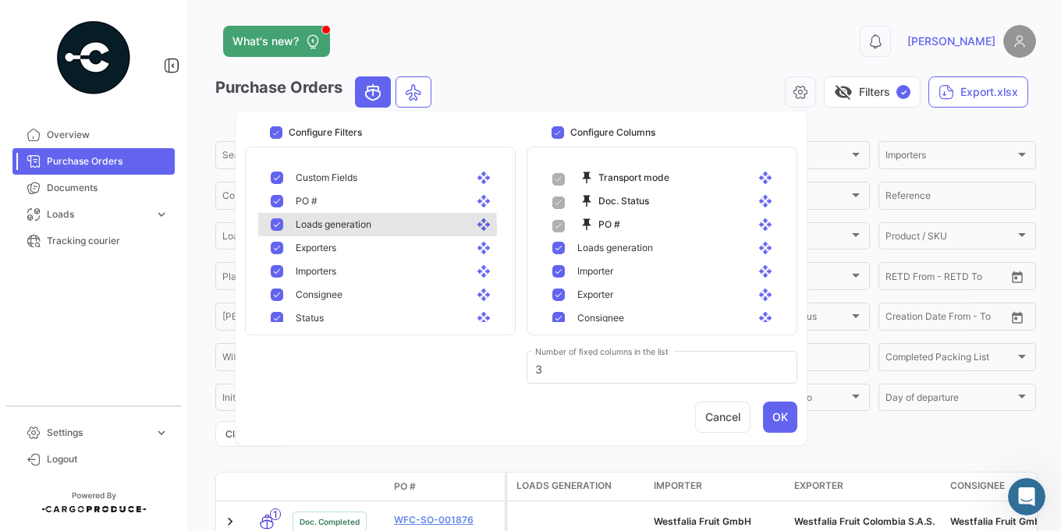
click at [276, 229] on mat-pseudo-checkbox at bounding box center [277, 224] width 12 height 12
checkbox input "false"
click at [276, 256] on div "Exporters open_with" at bounding box center [383, 247] width 250 height 23
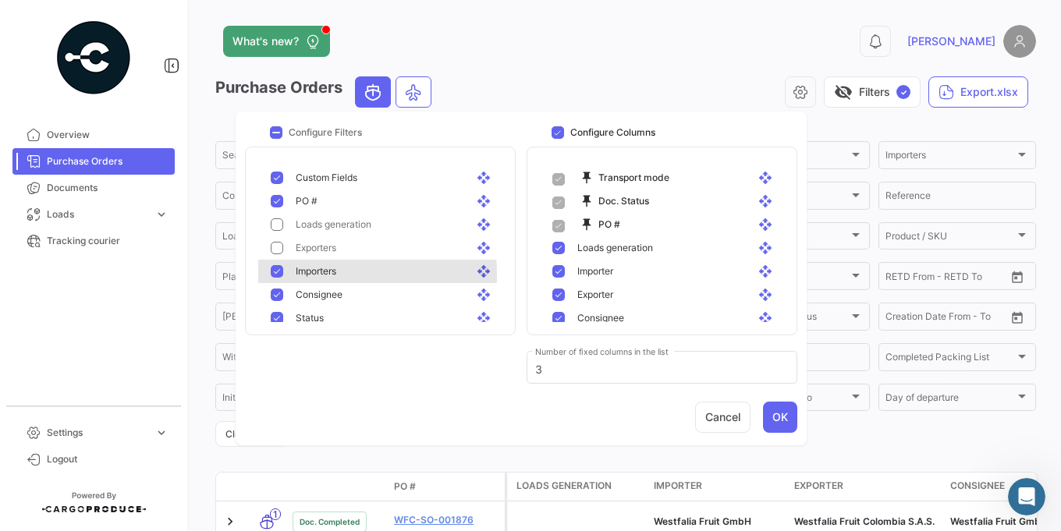
click at [277, 275] on mat-pseudo-checkbox at bounding box center [277, 271] width 12 height 12
click at [272, 307] on div "Status open_with" at bounding box center [383, 318] width 250 height 23
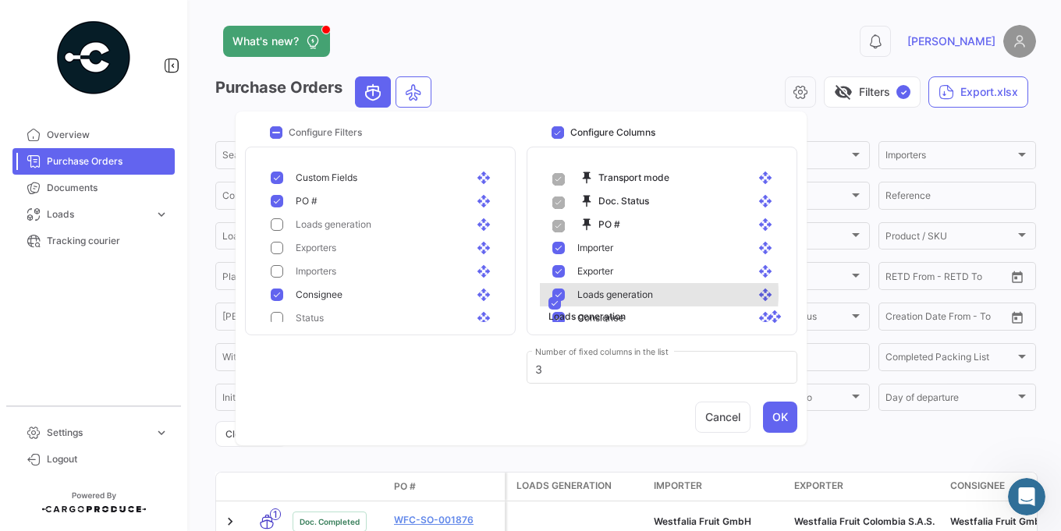
drag, startPoint x: 636, startPoint y: 247, endPoint x: 645, endPoint y: 272, distance: 25.9
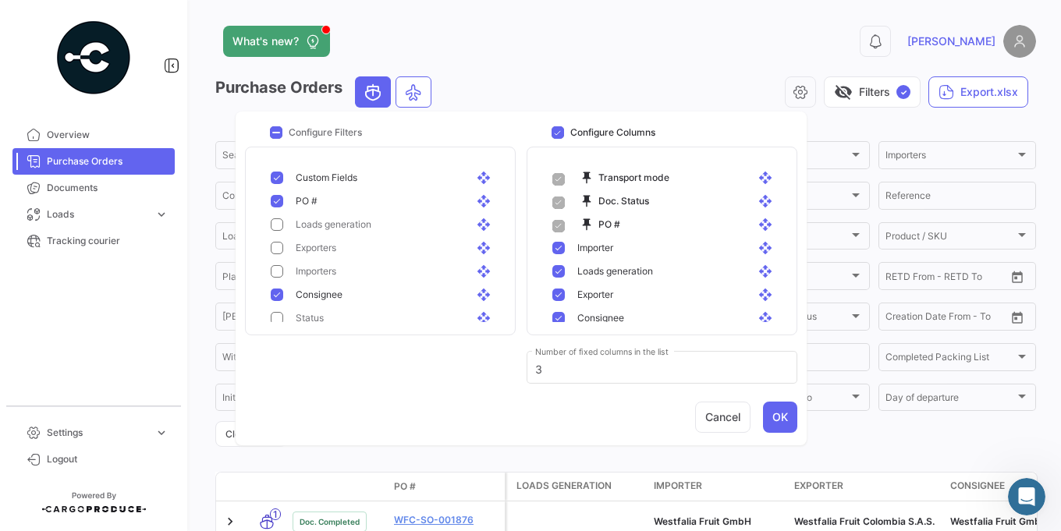
click at [559, 254] on mat-pseudo-checkbox at bounding box center [558, 248] width 12 height 12
checkbox input "false"
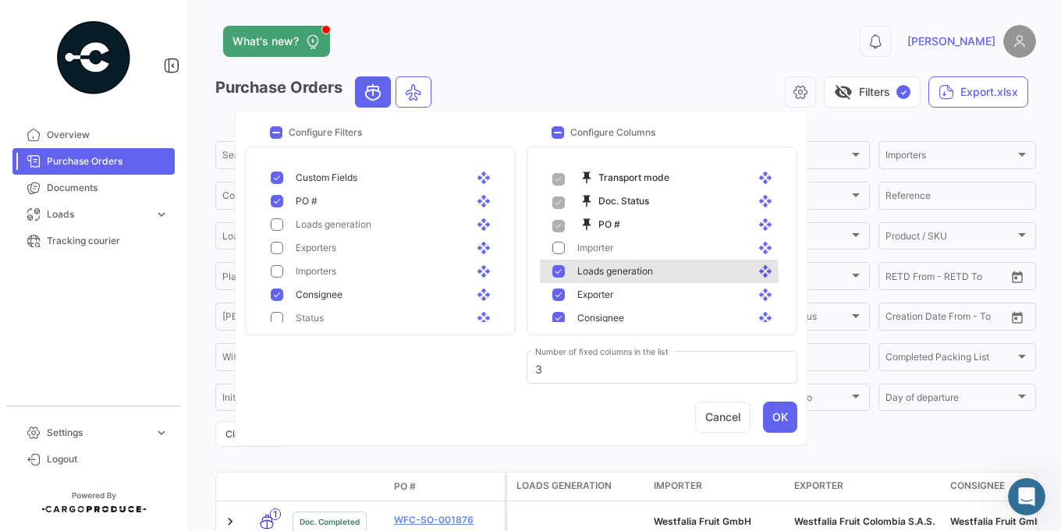
click at [552, 280] on div "Loads generation open_with" at bounding box center [665, 271] width 250 height 23
click at [553, 299] on mat-pseudo-checkbox at bounding box center [558, 295] width 12 height 12
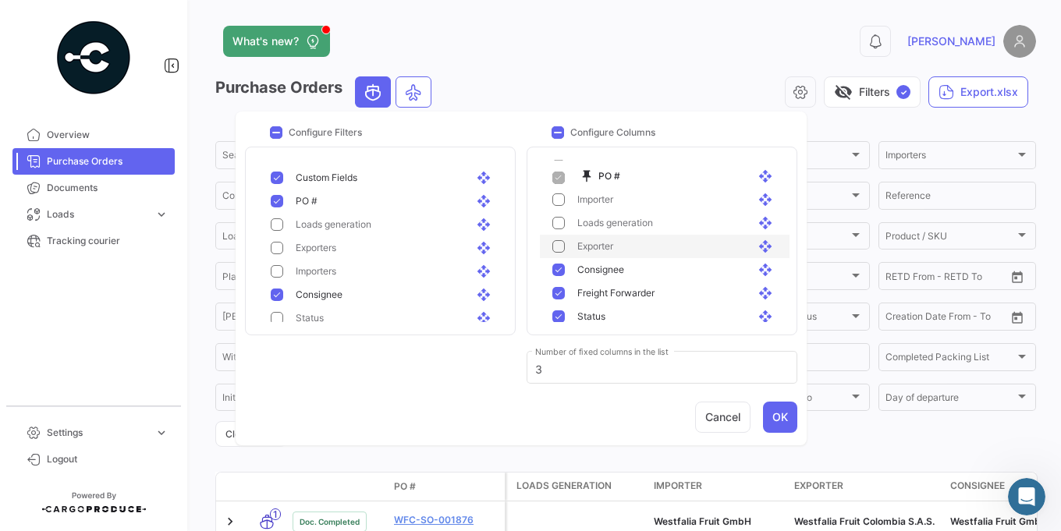
scroll to position [94, 0]
click at [723, 416] on button "Cancel" at bounding box center [722, 417] width 55 height 31
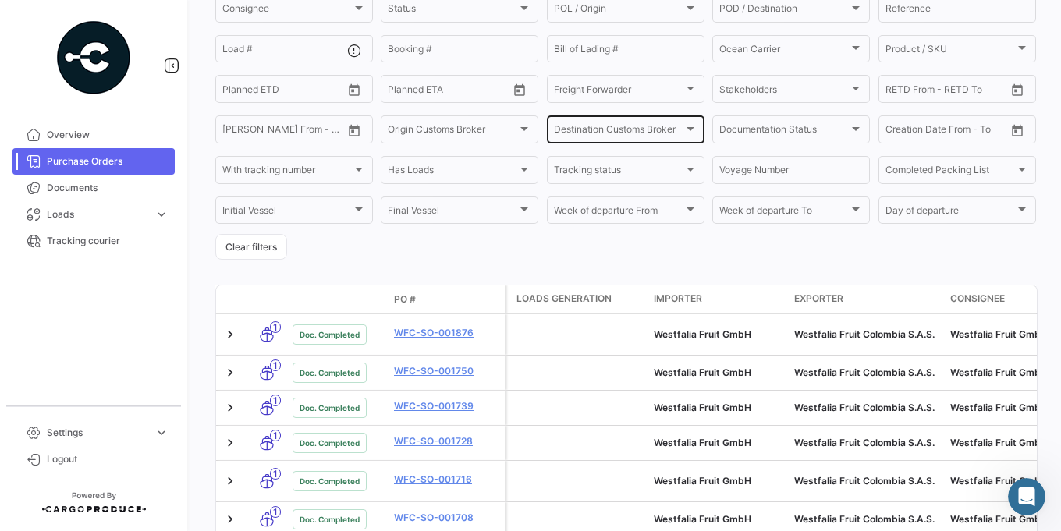
scroll to position [0, 0]
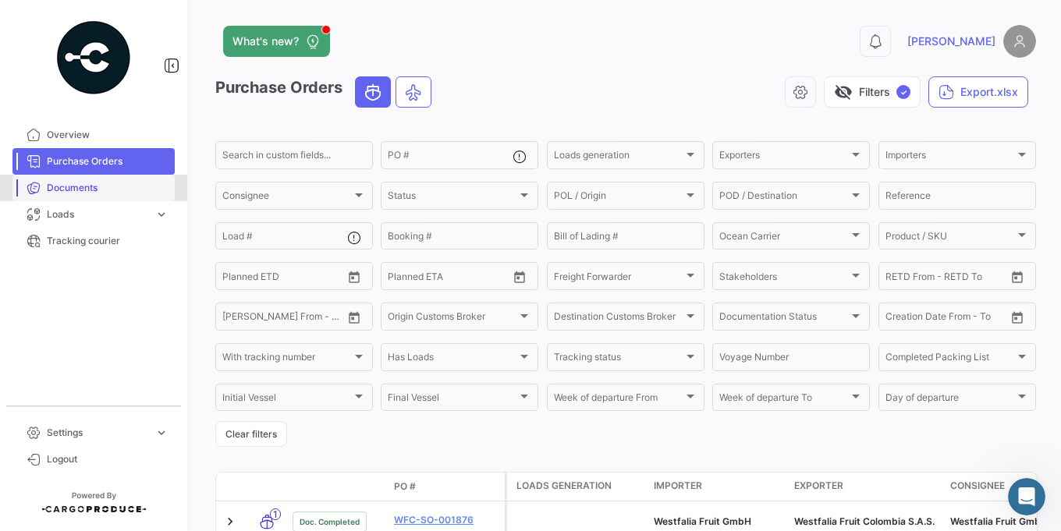
click at [79, 193] on span "Documents" at bounding box center [108, 188] width 122 height 14
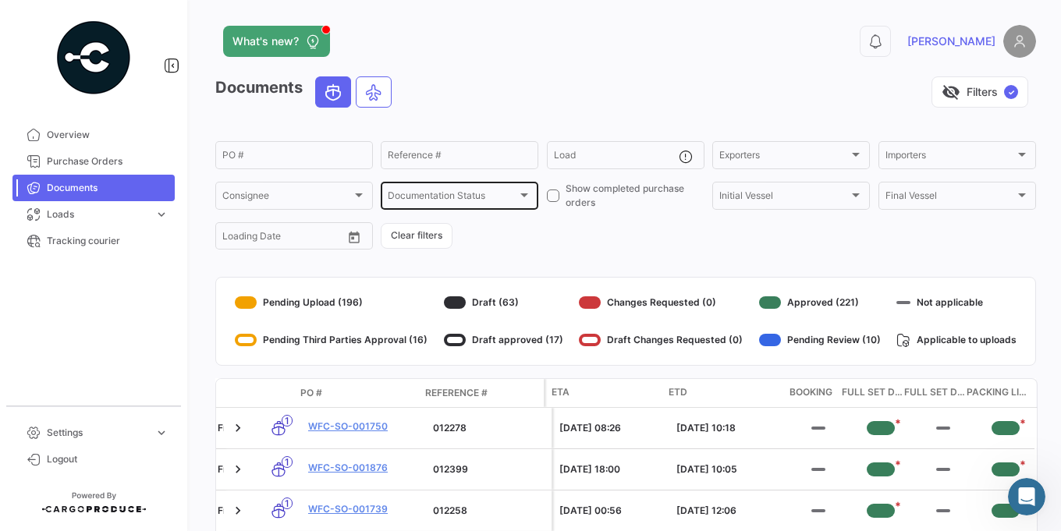
click at [471, 207] on div "Documentation Status Documentation Status" at bounding box center [460, 194] width 144 height 30
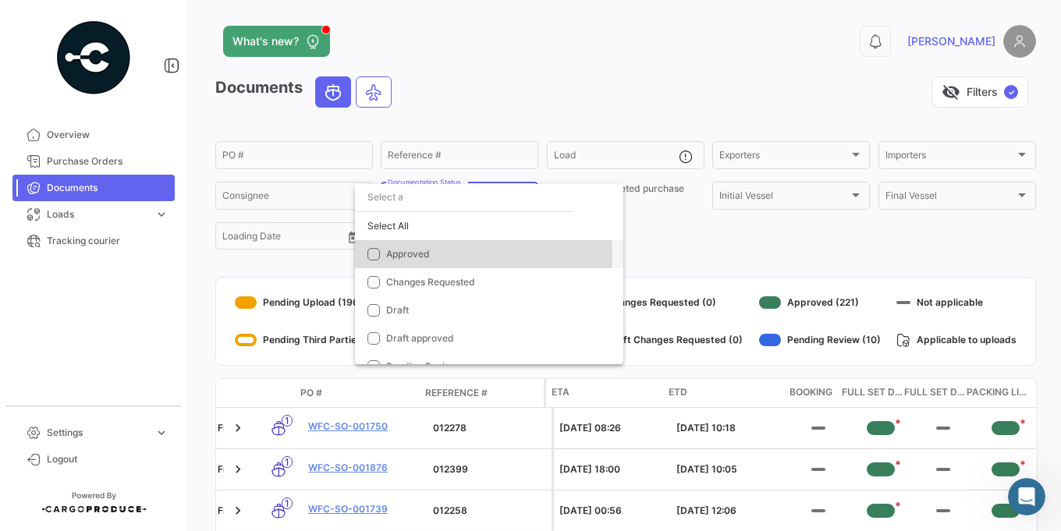
click at [405, 256] on span "Approved" at bounding box center [408, 254] width 44 height 12
click at [414, 246] on mat-option "Approved" at bounding box center [489, 254] width 268 height 28
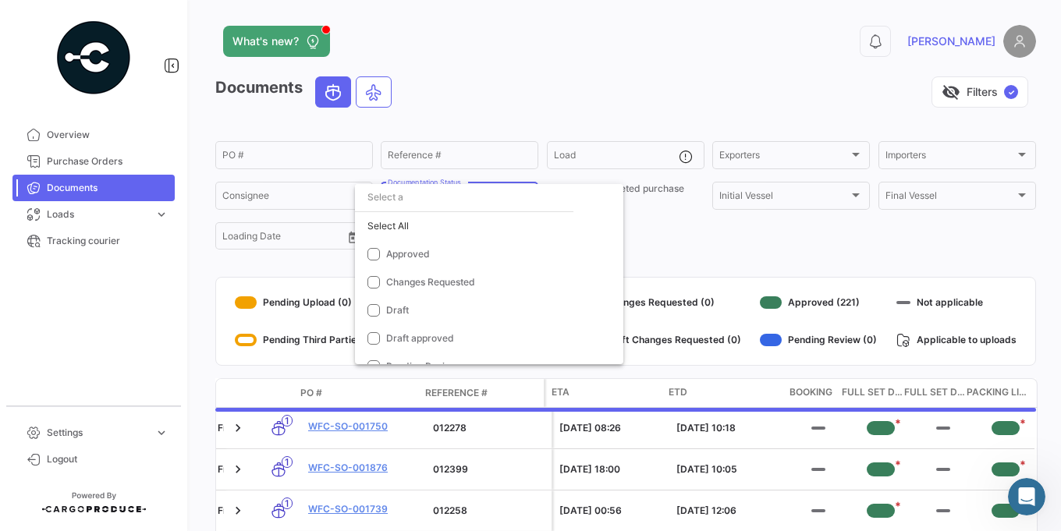
click at [673, 241] on div at bounding box center [530, 265] width 1061 height 531
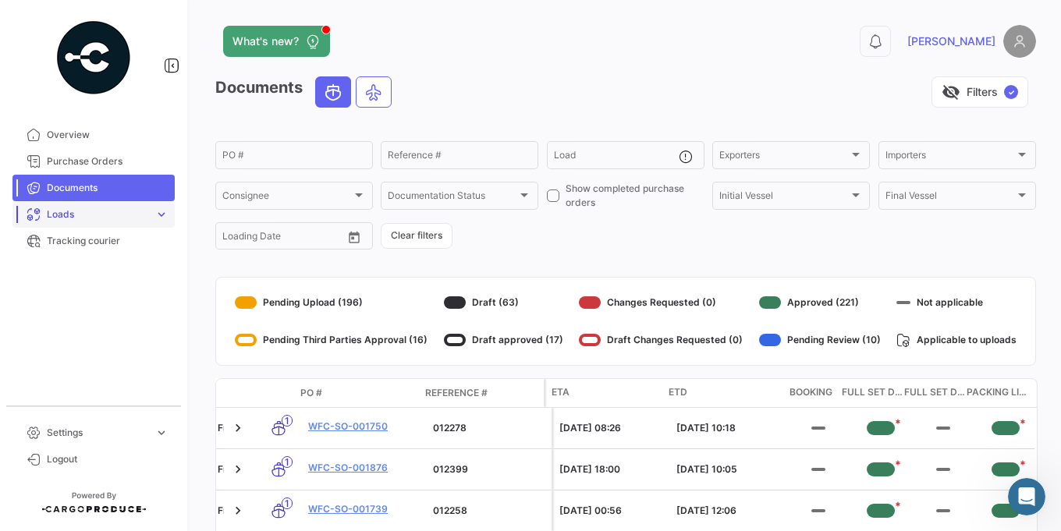
click at [74, 211] on span "Loads" at bounding box center [97, 215] width 101 height 14
click at [73, 252] on span "Air Shipments" at bounding box center [72, 247] width 62 height 14
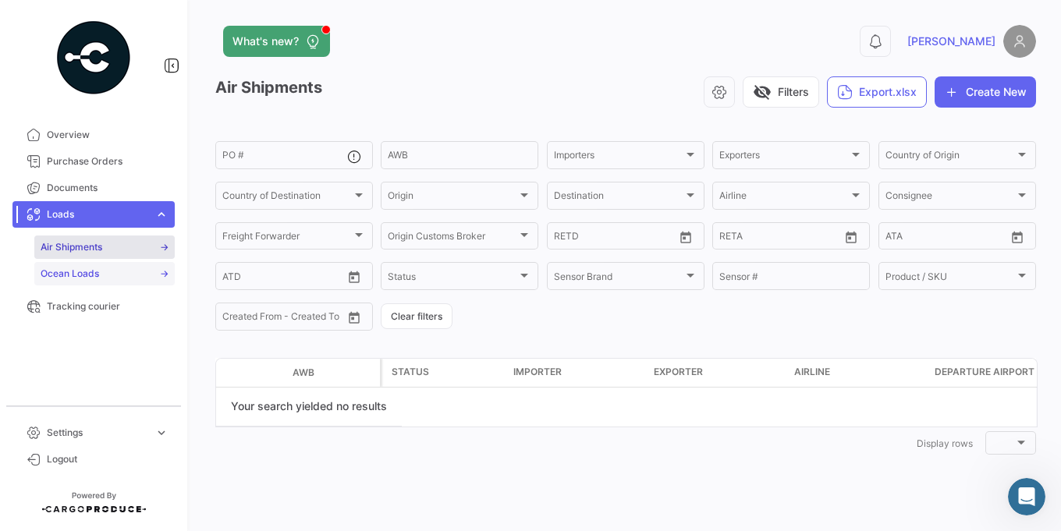
click at [121, 275] on link "Ocean Loads" at bounding box center [104, 273] width 140 height 23
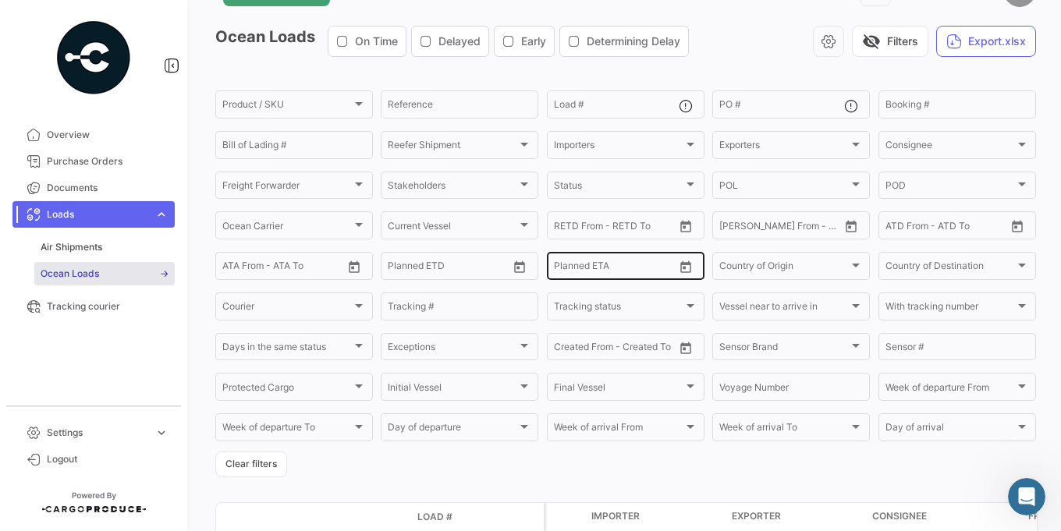
scroll to position [94, 0]
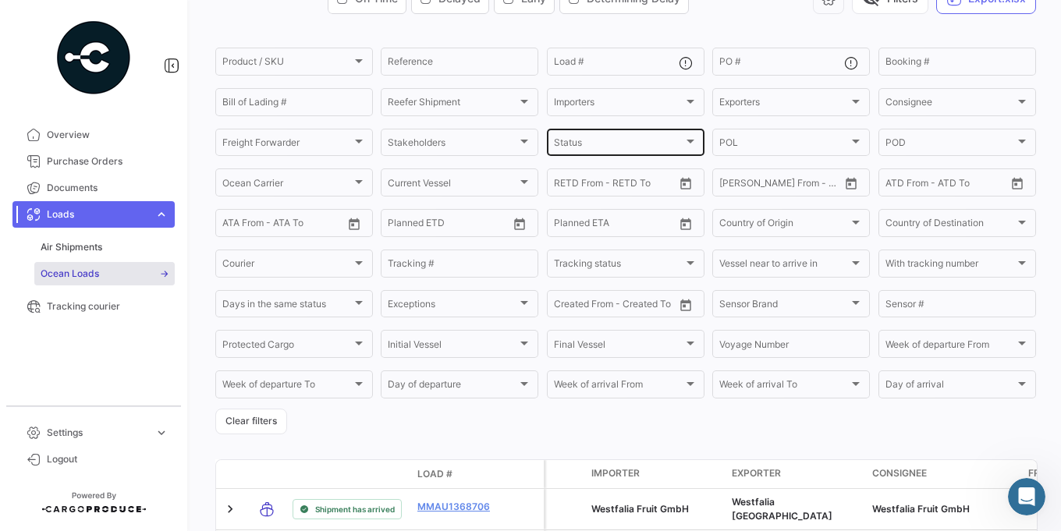
click at [608, 155] on div "Status Status" at bounding box center [626, 141] width 144 height 30
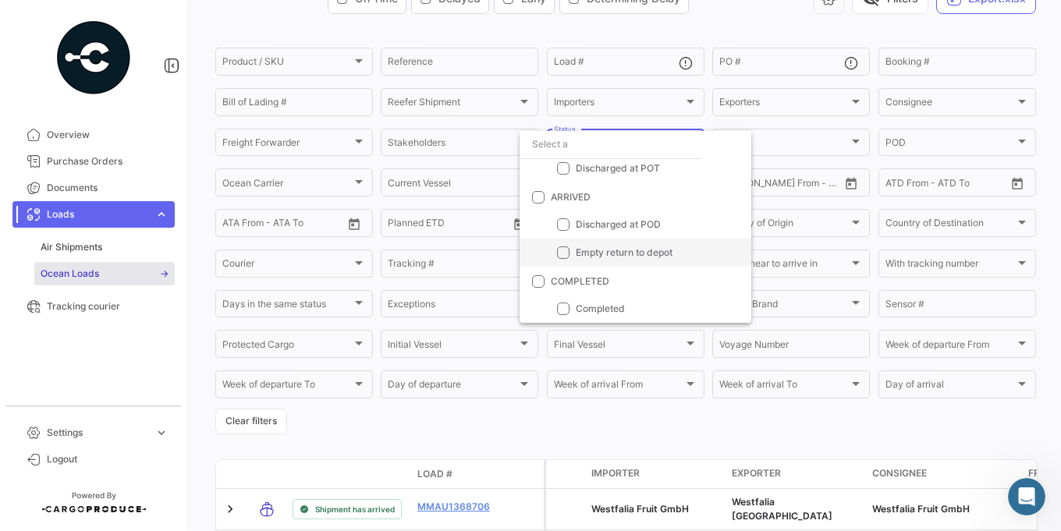
scroll to position [80, 0]
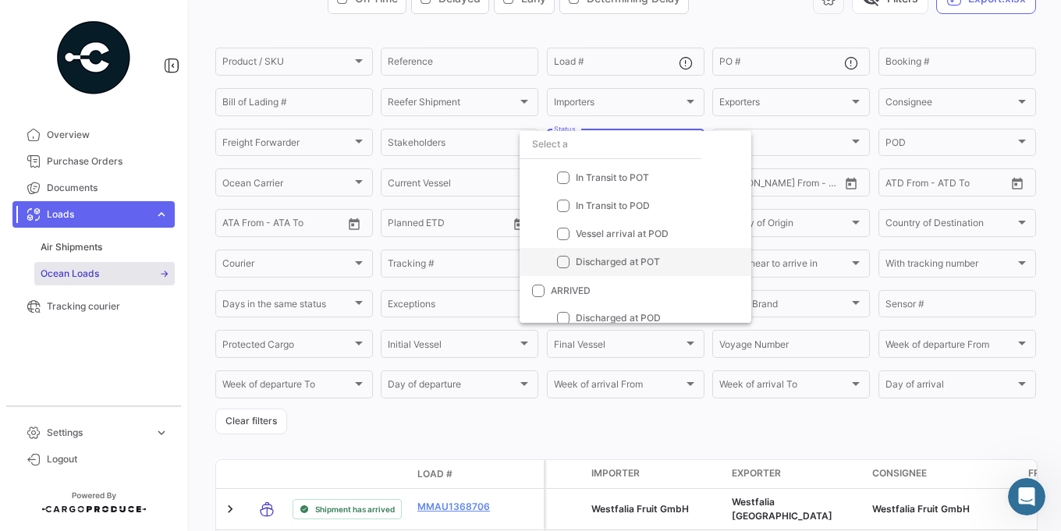
click at [559, 262] on mat-pseudo-checkbox at bounding box center [563, 262] width 12 height 12
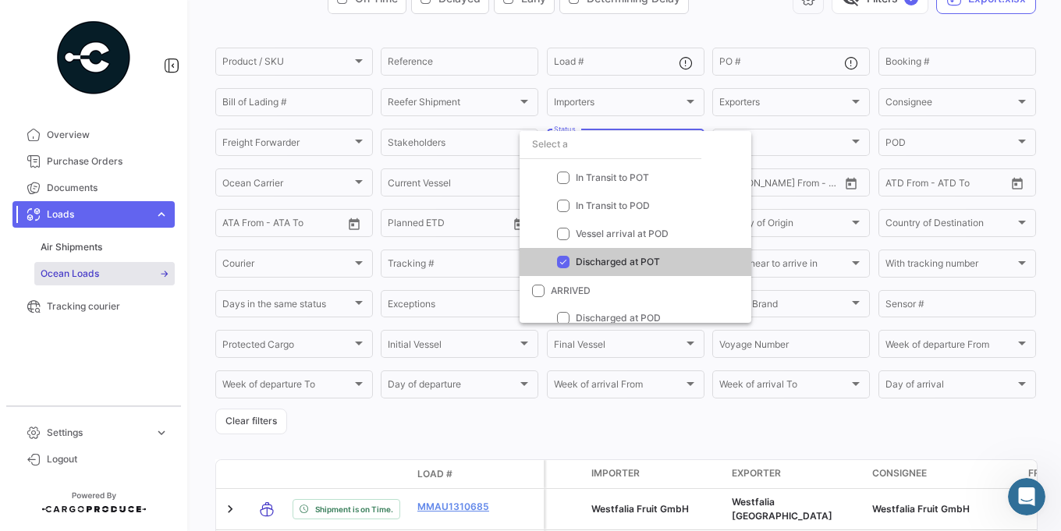
click at [624, 421] on div at bounding box center [530, 265] width 1061 height 531
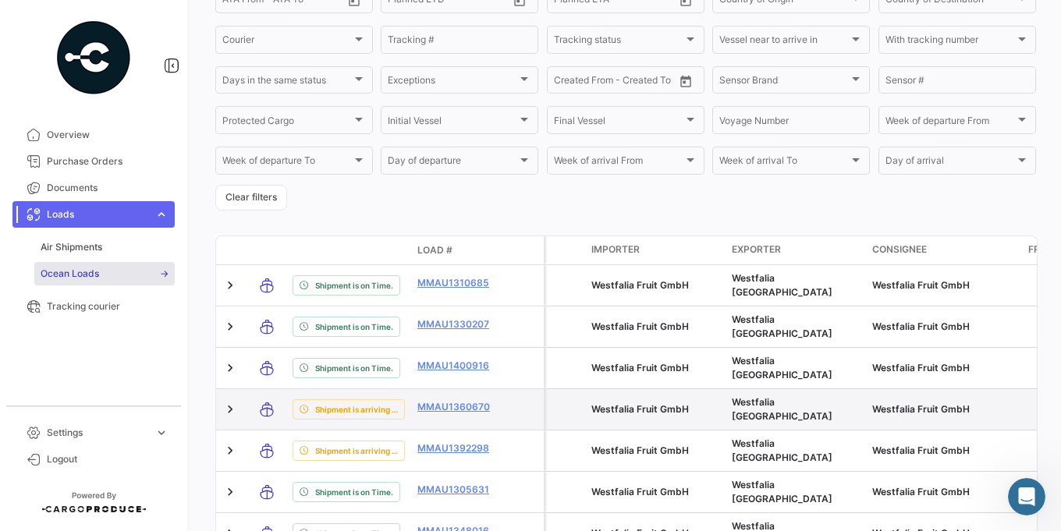
scroll to position [224, 0]
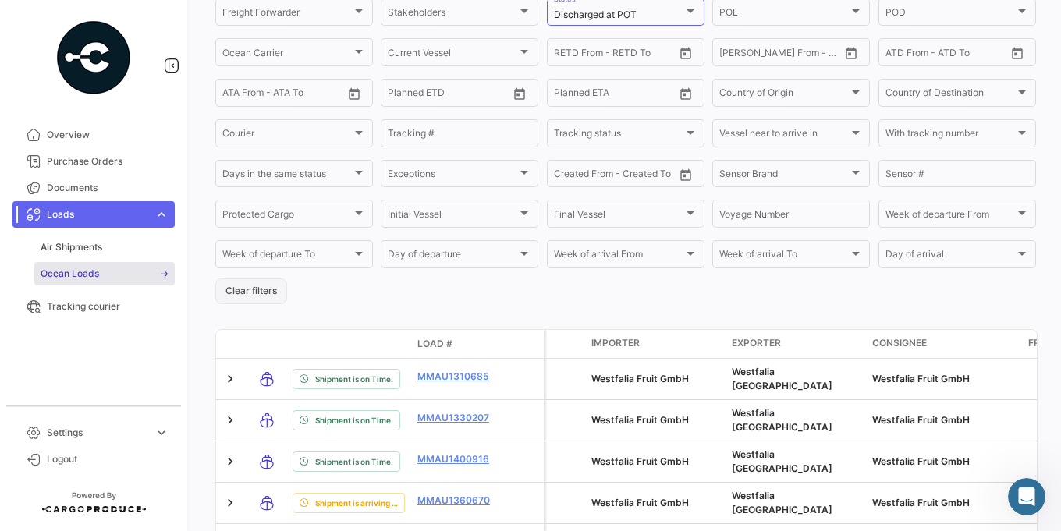
click at [243, 286] on button "Clear filters" at bounding box center [251, 292] width 72 height 26
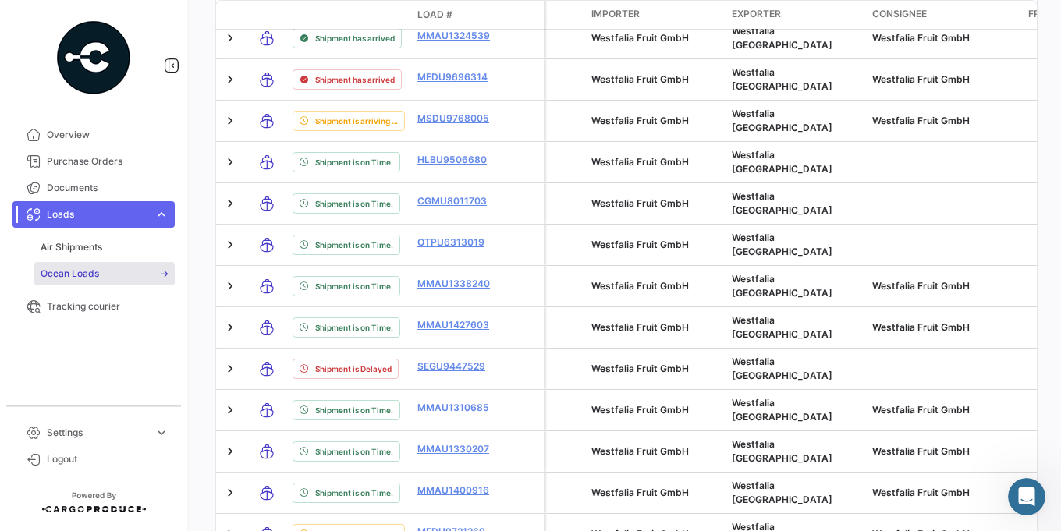
scroll to position [554, 0]
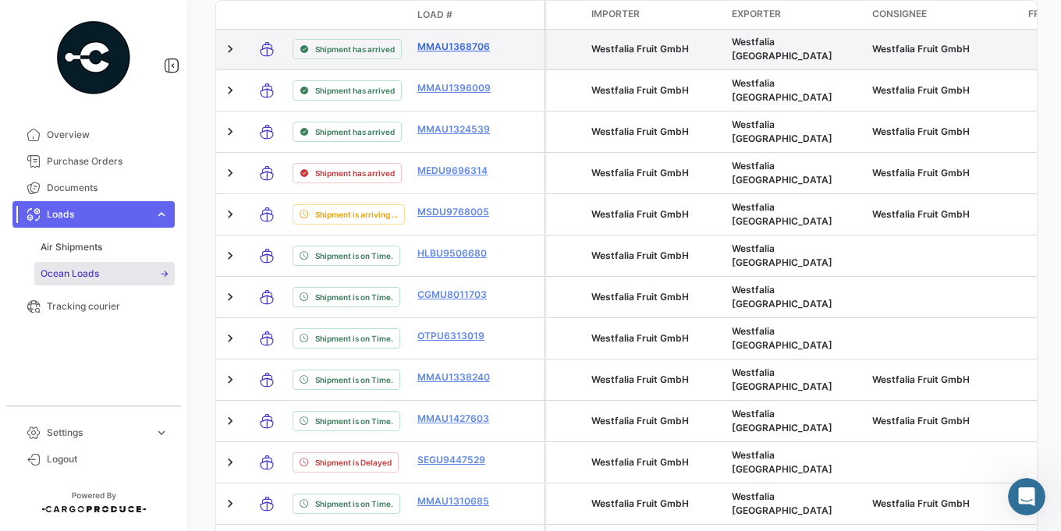
click at [465, 45] on link "MMAU1368706" at bounding box center [457, 47] width 81 height 14
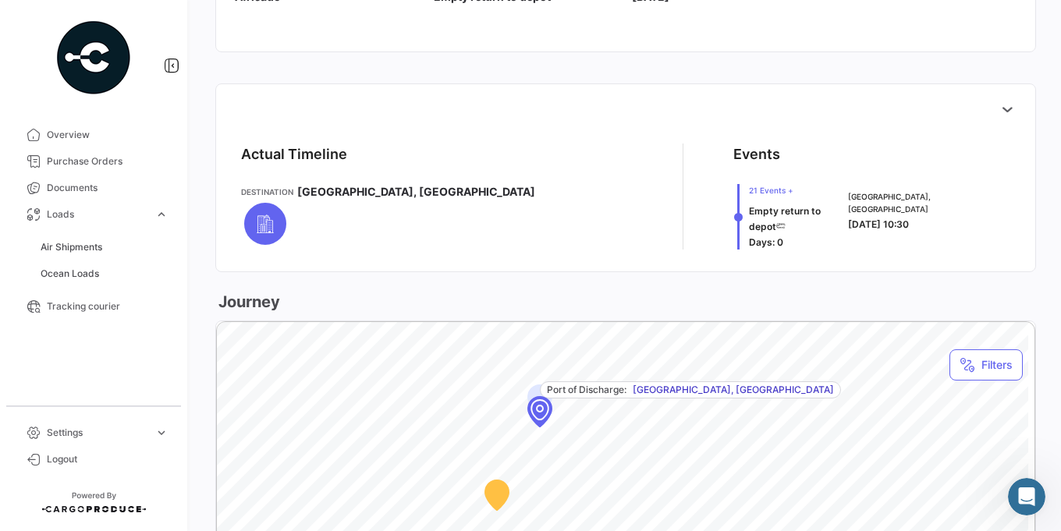
scroll to position [562, 0]
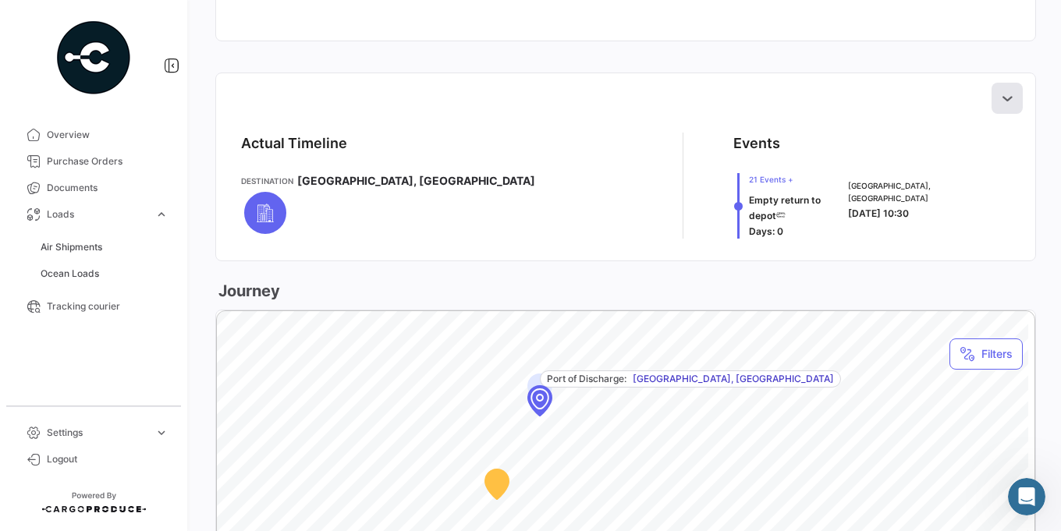
click at [1000, 100] on icon at bounding box center [1008, 99] width 16 height 16
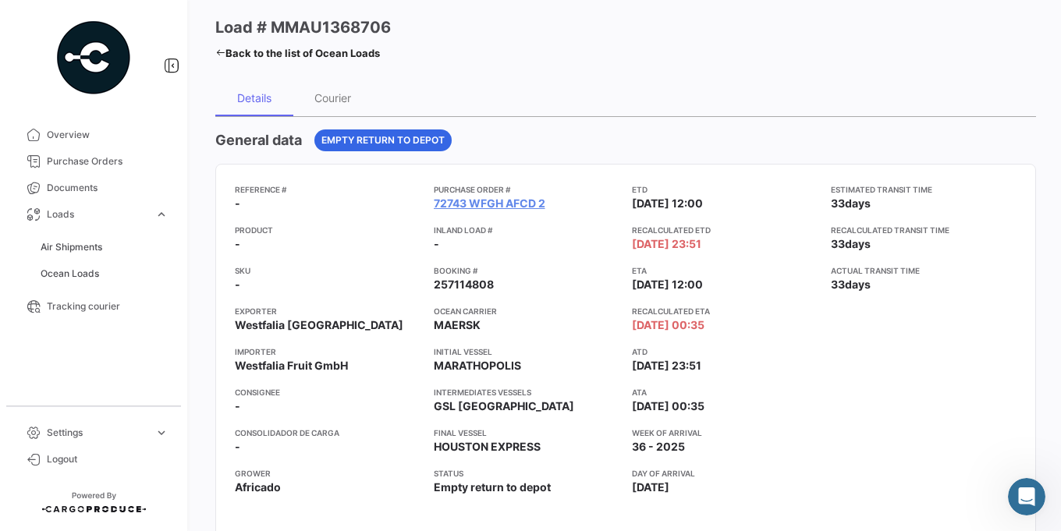
scroll to position [0, 0]
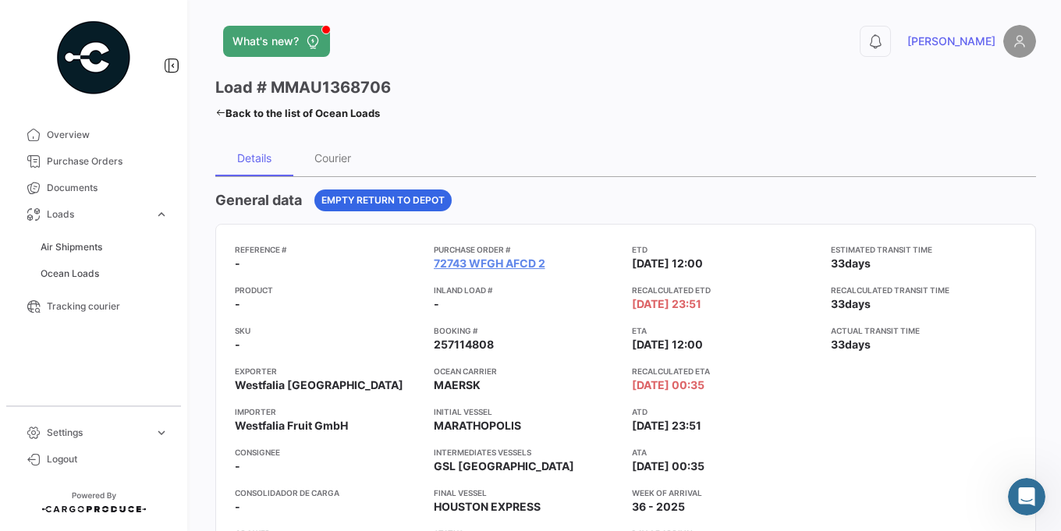
click at [223, 108] on icon at bounding box center [220, 113] width 10 height 10
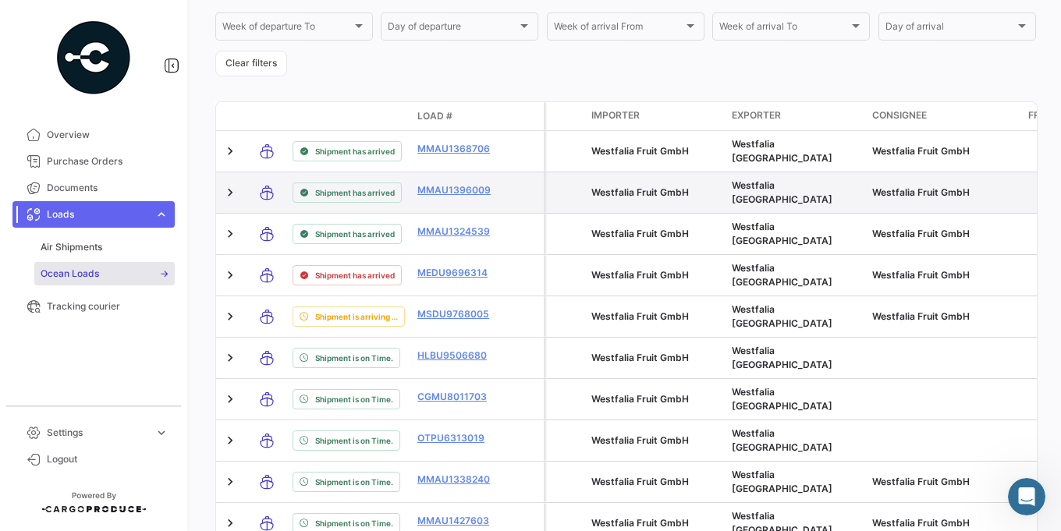
scroll to position [495, 0]
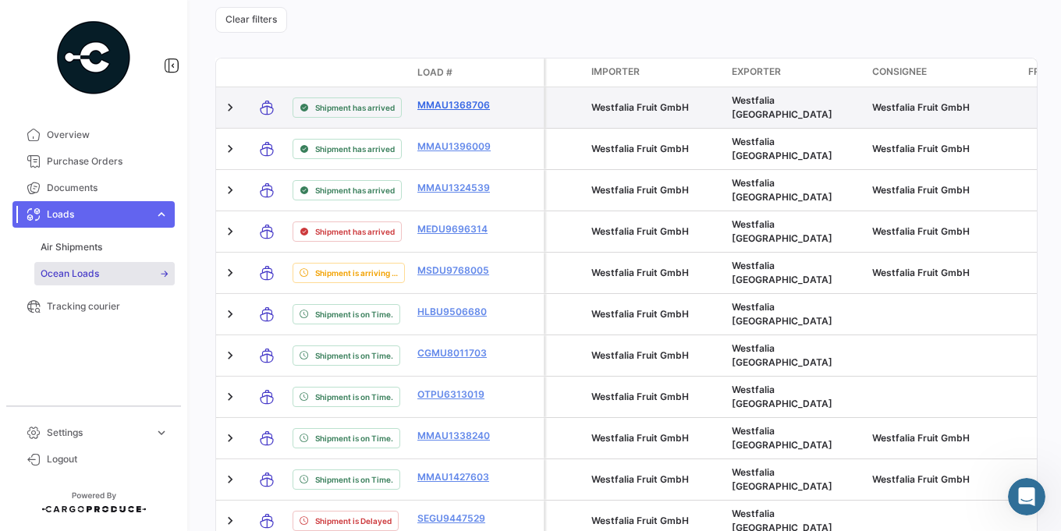
click at [421, 108] on link "MMAU1368706" at bounding box center [457, 105] width 81 height 14
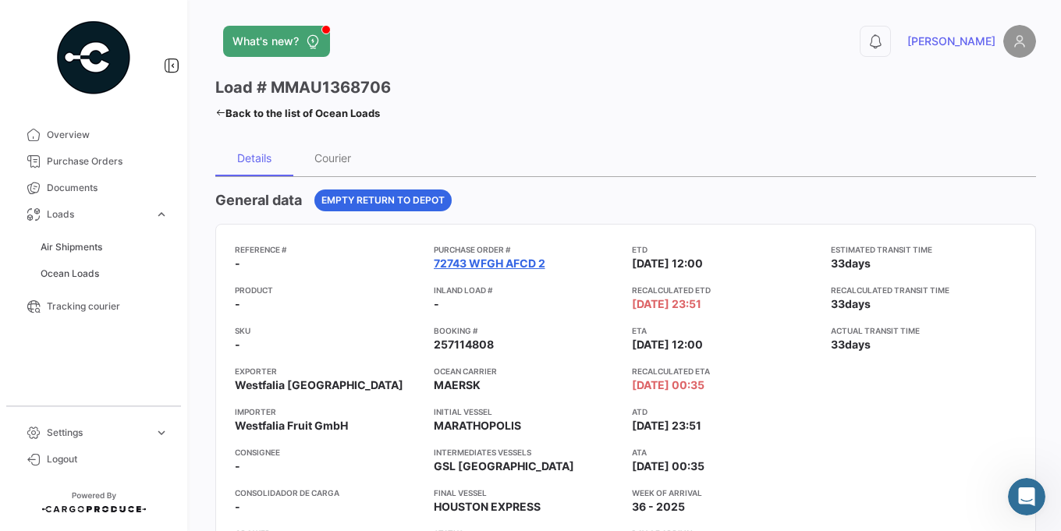
click at [482, 266] on link "72743 WFGH AFCD 2" at bounding box center [490, 264] width 112 height 16
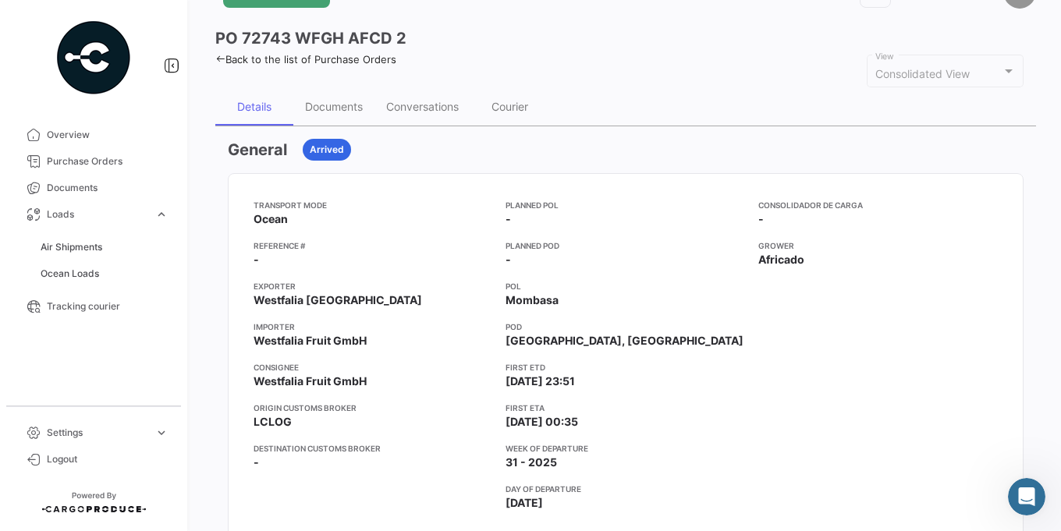
scroll to position [94, 0]
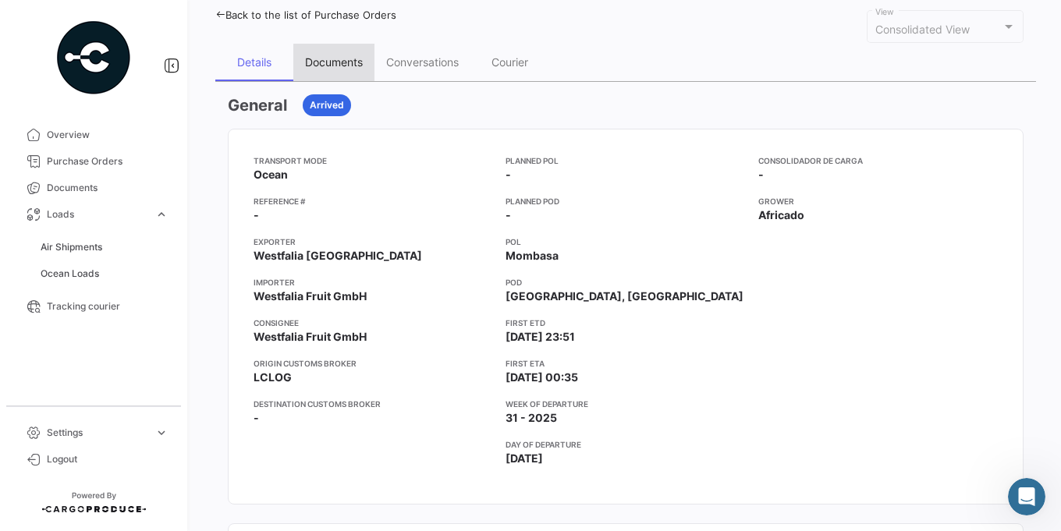
click at [342, 67] on div "Documents" at bounding box center [334, 61] width 58 height 13
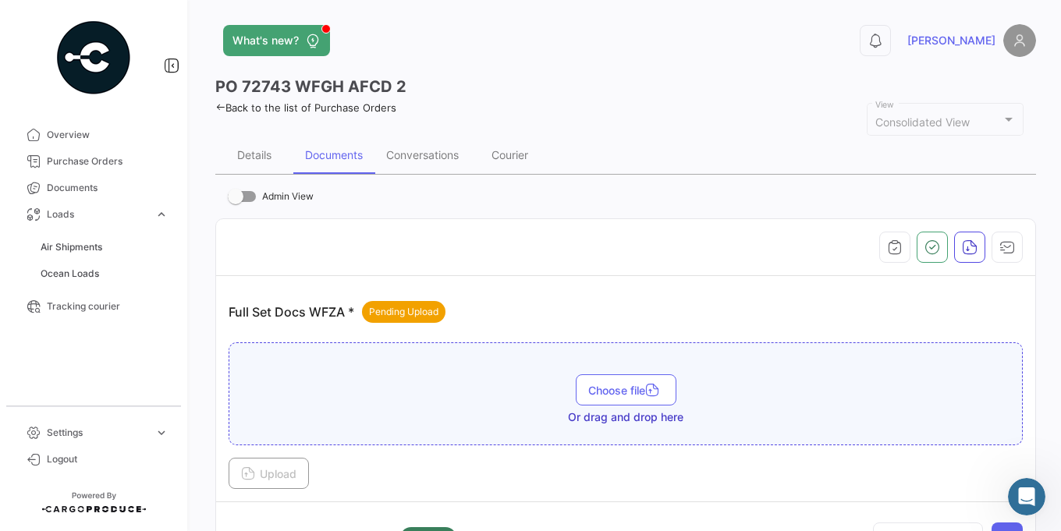
scroll to position [0, 0]
click at [264, 155] on div "Details" at bounding box center [254, 155] width 34 height 13
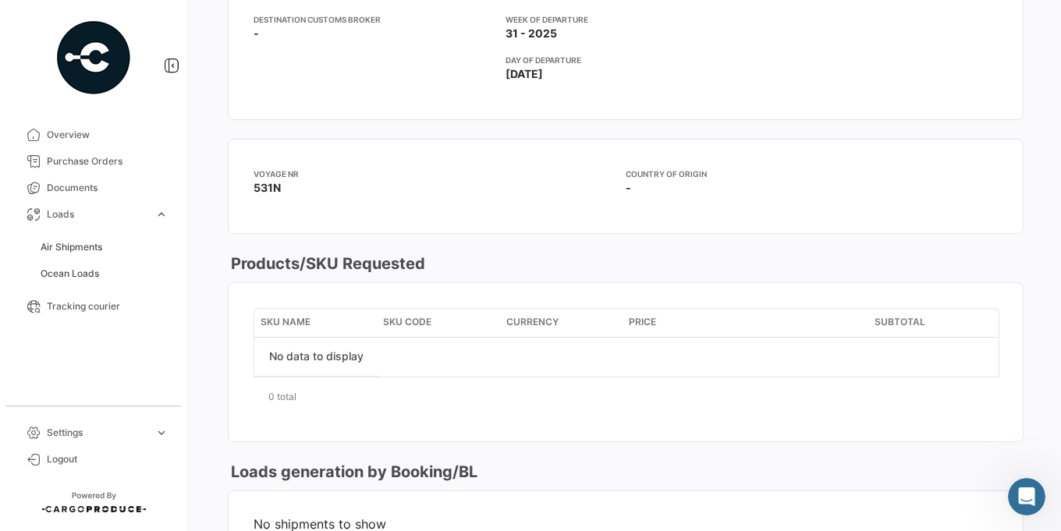
scroll to position [375, 0]
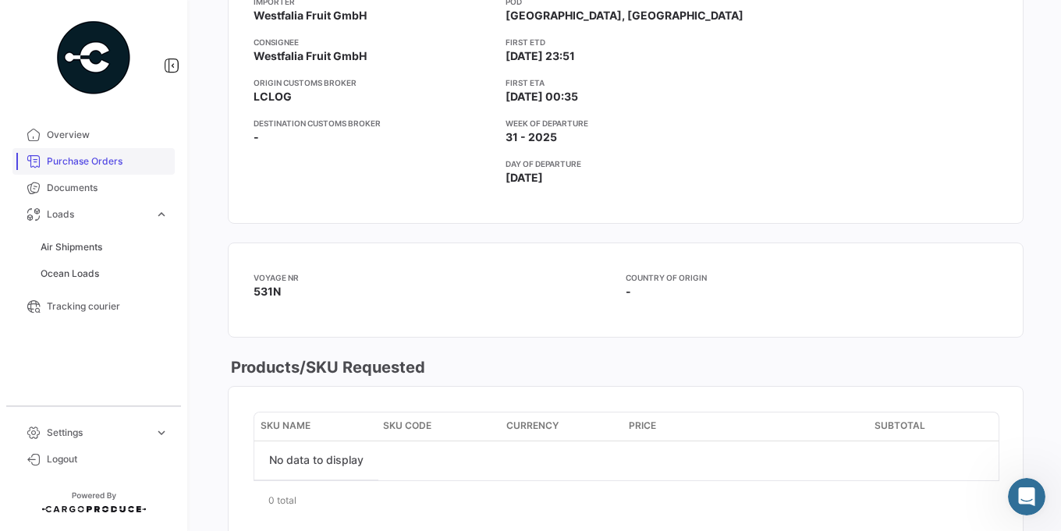
click at [125, 156] on span "Purchase Orders" at bounding box center [108, 162] width 122 height 14
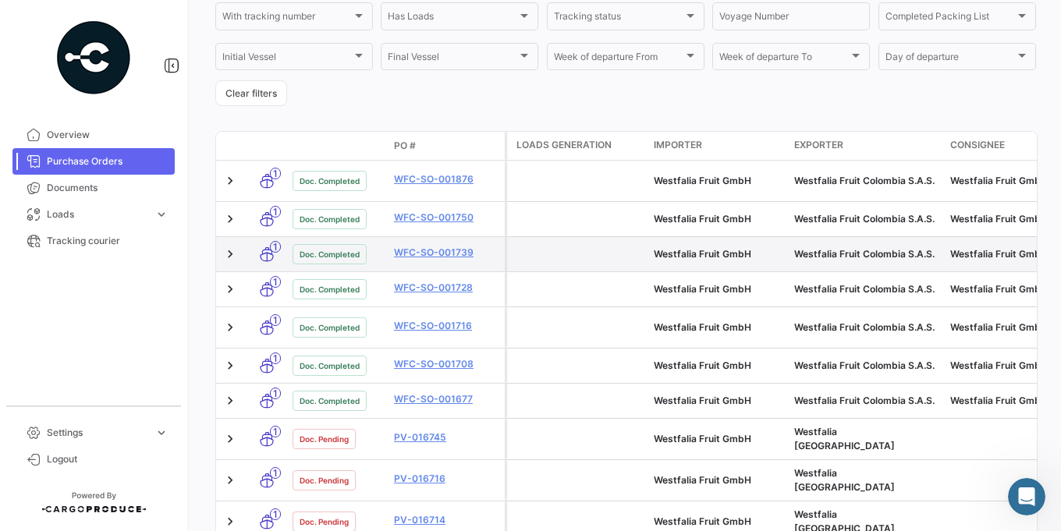
scroll to position [375, 0]
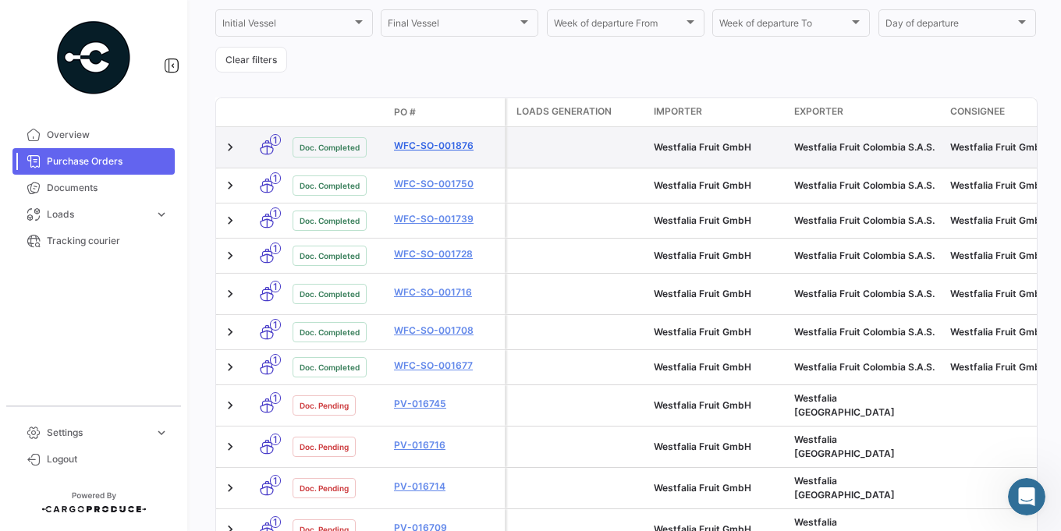
click at [453, 139] on link "WFC-SO-001876" at bounding box center [446, 146] width 105 height 14
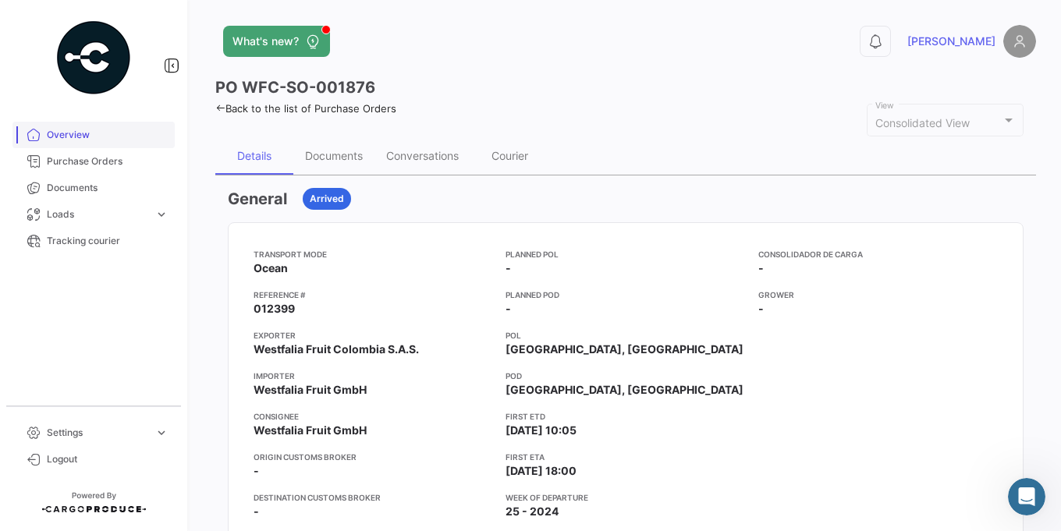
click at [90, 140] on span "Overview" at bounding box center [108, 135] width 122 height 14
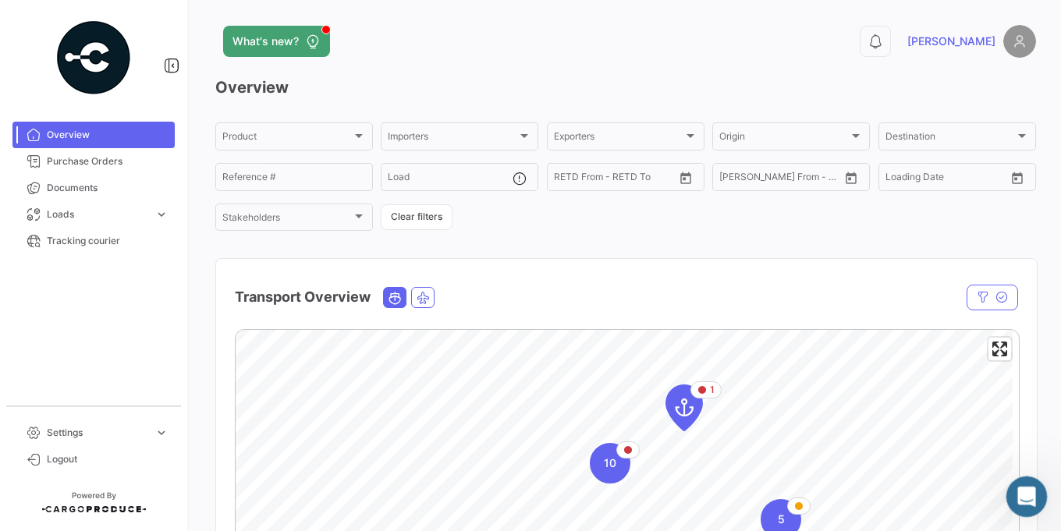
click at [1025, 497] on icon "Open Intercom Messenger" at bounding box center [1025, 495] width 26 height 26
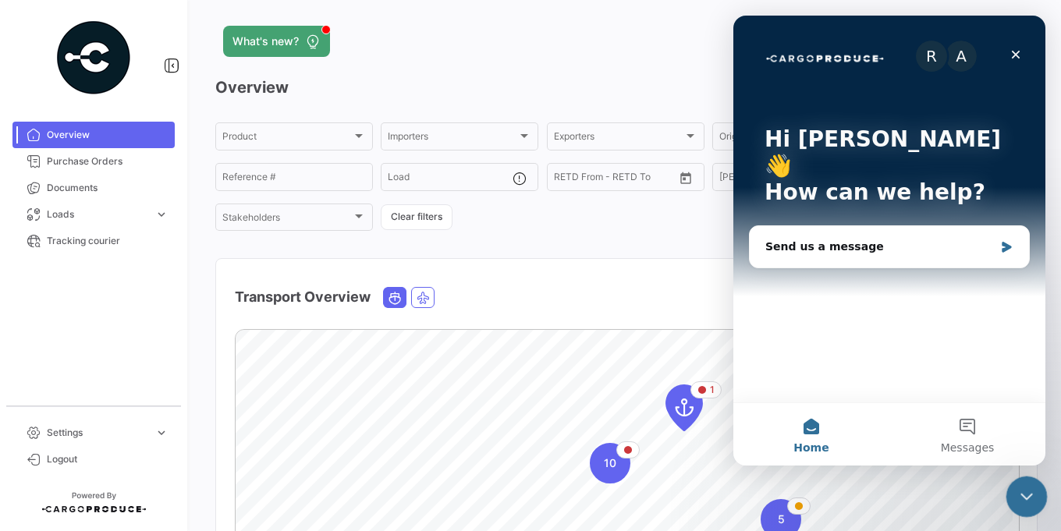
click at [1037, 501] on div "Close Intercom Messenger" at bounding box center [1024, 494] width 37 height 37
